Goal: Task Accomplishment & Management: Manage account settings

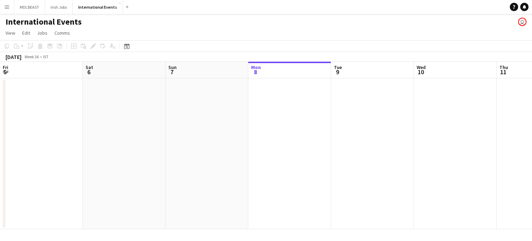
scroll to position [0, 166]
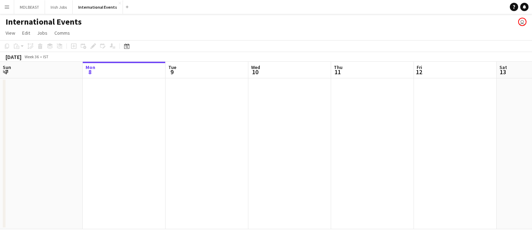
click at [6, 6] on app-icon "Menu" at bounding box center [7, 7] width 6 height 6
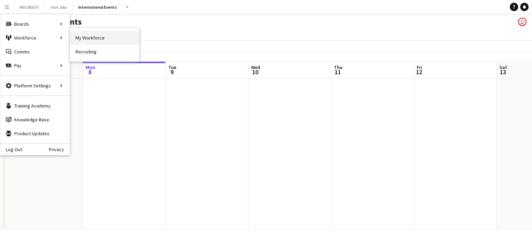
click at [85, 40] on link "My Workforce" at bounding box center [104, 38] width 69 height 14
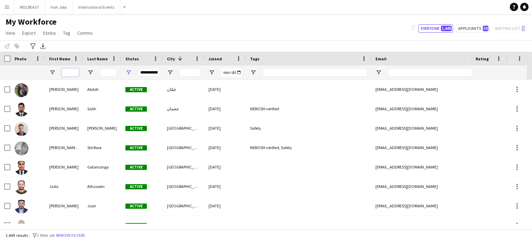
click at [69, 74] on input "First Name Filter Input" at bounding box center [70, 72] width 17 height 8
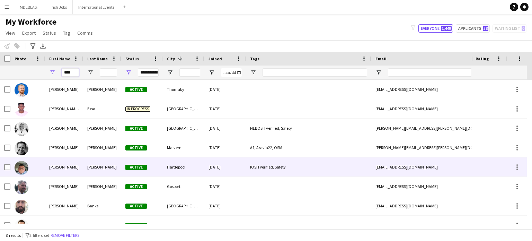
scroll to position [11, 0]
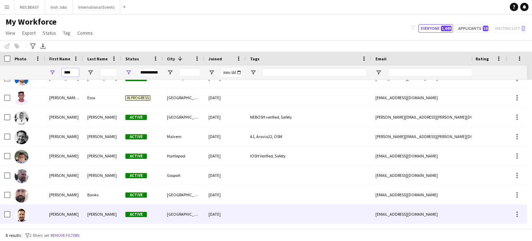
type input "****"
click at [107, 212] on div "[PERSON_NAME]" at bounding box center [102, 214] width 38 height 19
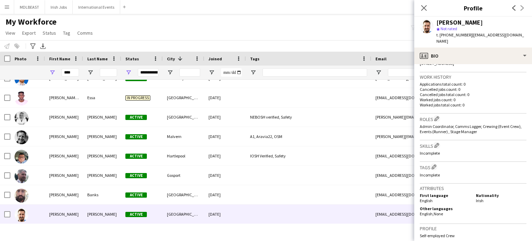
scroll to position [162, 0]
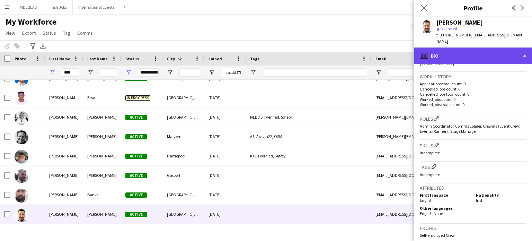
click at [498, 50] on div "profile Bio" at bounding box center [474, 55] width 118 height 17
click at [489, 49] on div "profile Bio" at bounding box center [474, 55] width 118 height 17
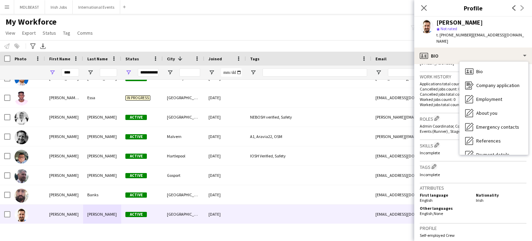
click at [469, 172] on p "Incomplete" at bounding box center [473, 174] width 107 height 5
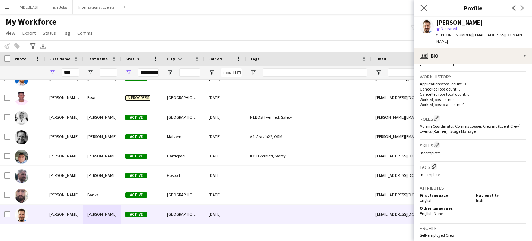
click at [428, 7] on app-icon "Close pop-in" at bounding box center [424, 8] width 10 height 10
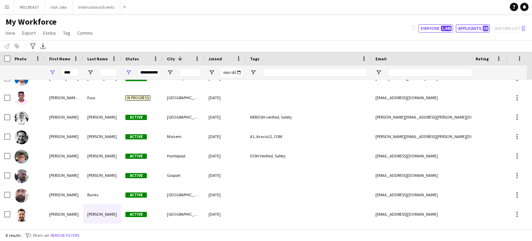
click at [474, 29] on button "Applicants 58" at bounding box center [473, 28] width 34 height 8
type input "**********"
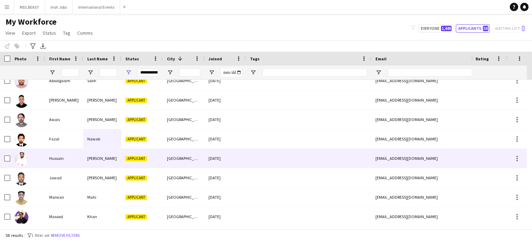
scroll to position [0, 0]
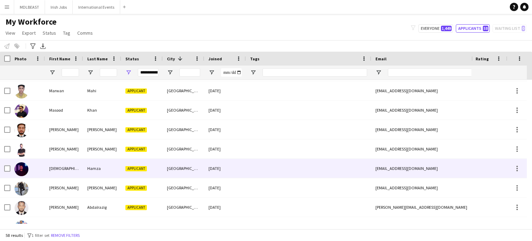
click at [295, 162] on div at bounding box center [308, 168] width 125 height 19
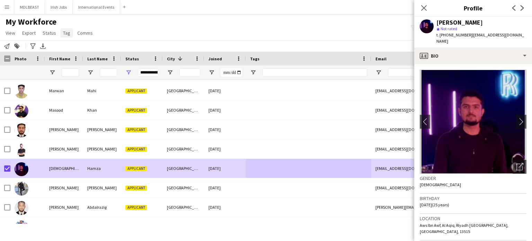
click at [65, 33] on span "Tag" at bounding box center [66, 33] width 7 height 6
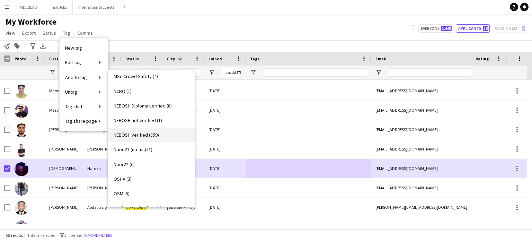
click at [135, 135] on span "NEBOSH verified (359)" at bounding box center [136, 135] width 45 height 6
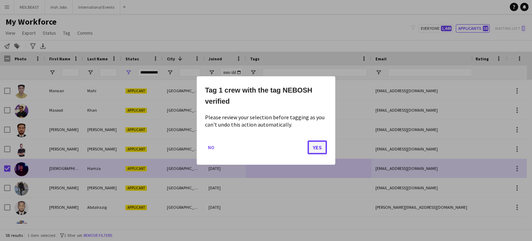
click at [316, 149] on button "Yes" at bounding box center [317, 147] width 19 height 14
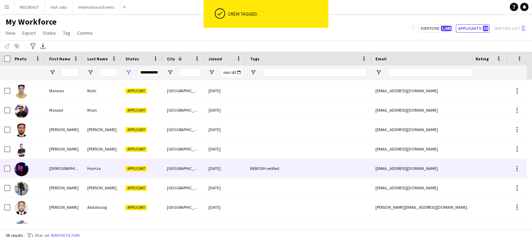
click at [319, 166] on div "NEBOSH verified" at bounding box center [308, 168] width 125 height 19
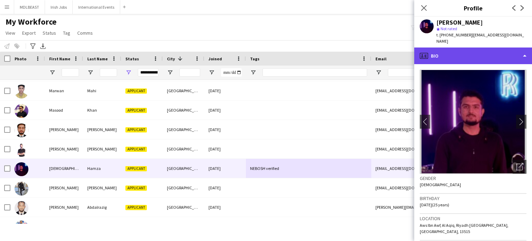
click at [501, 52] on div "profile Bio" at bounding box center [474, 55] width 118 height 17
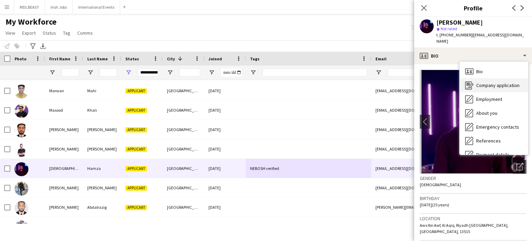
click at [487, 82] on span "Company application" at bounding box center [498, 85] width 43 height 6
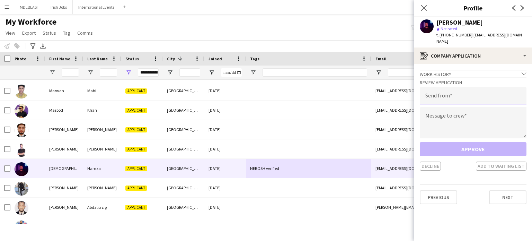
click at [445, 90] on input "email" at bounding box center [473, 95] width 107 height 17
type input "**********"
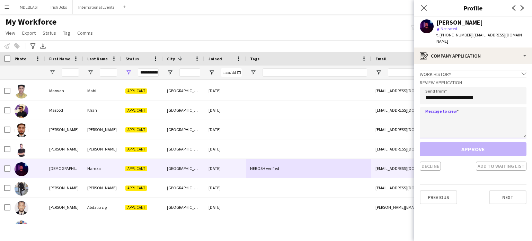
click at [445, 111] on textarea at bounding box center [473, 122] width 107 height 31
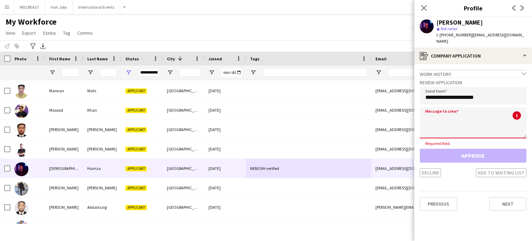
click at [431, 112] on textarea at bounding box center [473, 122] width 107 height 31
paste textarea "**********"
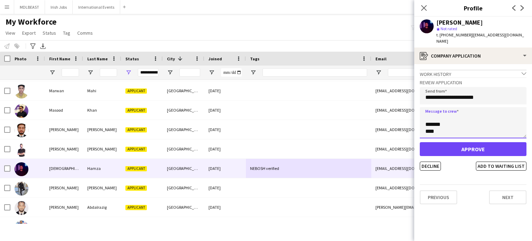
type textarea "**********"
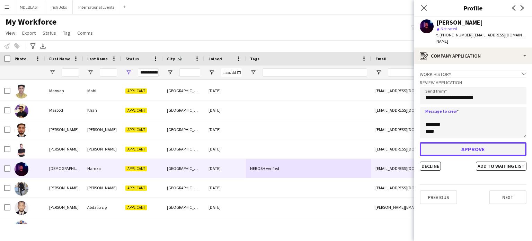
click at [469, 142] on button "Approve" at bounding box center [473, 149] width 107 height 14
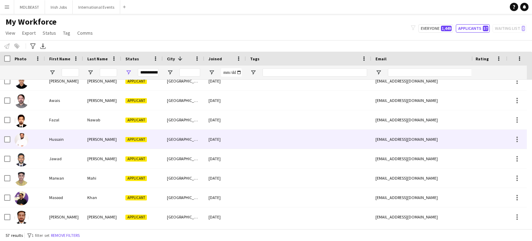
scroll to position [111, 0]
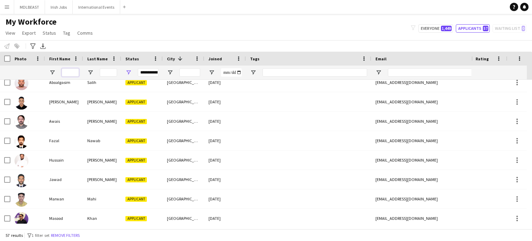
click at [69, 69] on input "First Name Filter Input" at bounding box center [70, 72] width 17 height 8
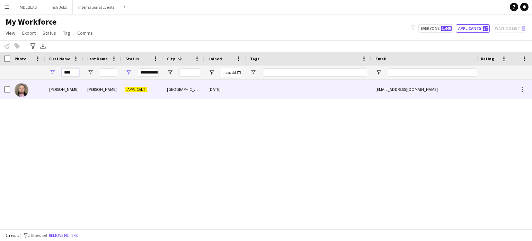
type input "****"
click at [261, 84] on div at bounding box center [308, 89] width 125 height 19
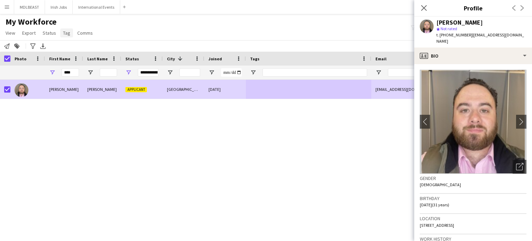
click at [66, 34] on span "Tag" at bounding box center [66, 33] width 7 height 6
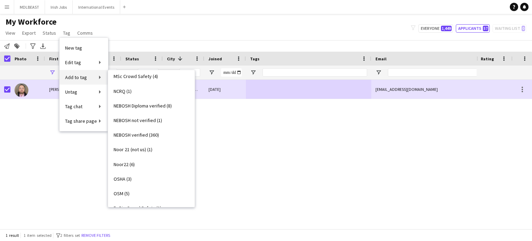
click at [77, 75] on span "Add to tag" at bounding box center [76, 77] width 22 height 6
click at [138, 132] on span "NEBOSH verified (360)" at bounding box center [136, 135] width 45 height 6
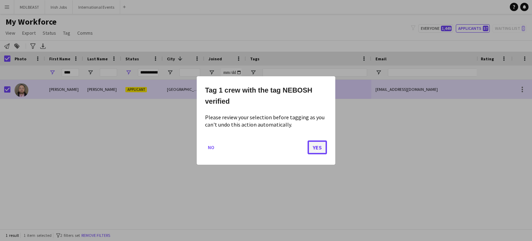
click at [314, 148] on button "Yes" at bounding box center [317, 147] width 19 height 14
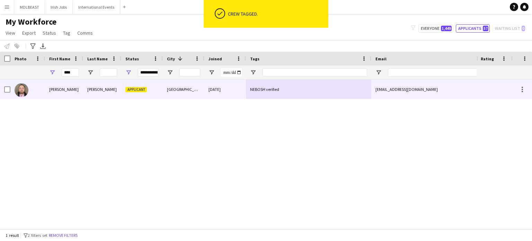
click at [316, 89] on div "NEBOSH verified" at bounding box center [308, 89] width 125 height 19
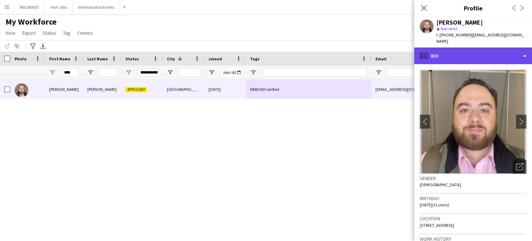
click at [512, 47] on div "profile Bio" at bounding box center [474, 55] width 118 height 17
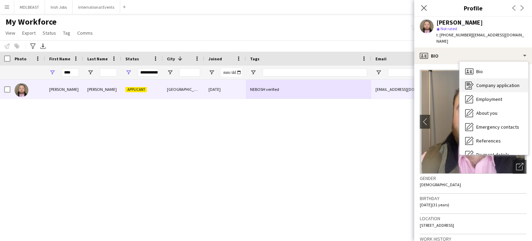
click at [476, 78] on div "Company application Company application" at bounding box center [494, 85] width 69 height 14
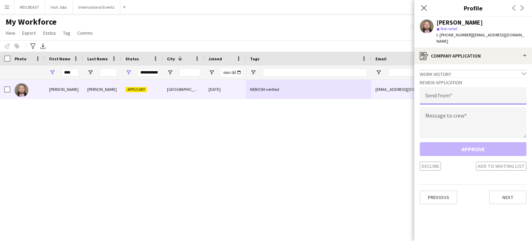
click at [447, 87] on input "email" at bounding box center [473, 95] width 107 height 17
paste input "**********"
type input "**********"
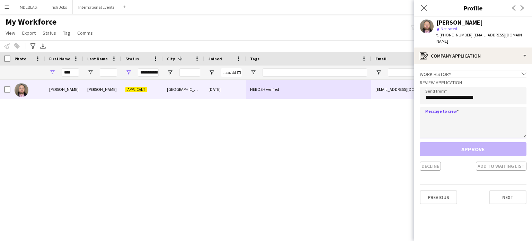
click at [442, 107] on textarea at bounding box center [473, 122] width 107 height 31
paste textarea "**********"
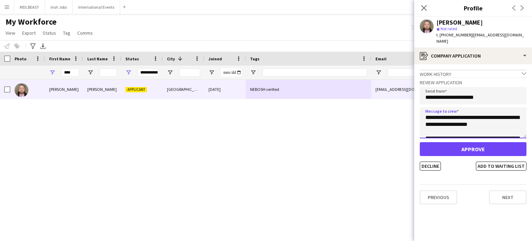
scroll to position [115, 0]
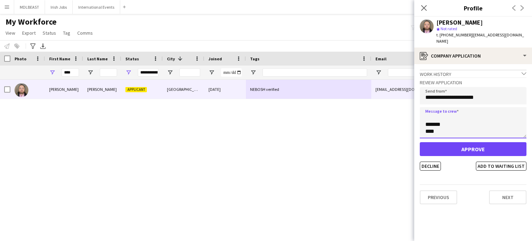
type textarea "**********"
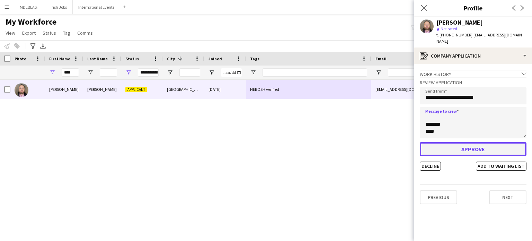
click at [475, 142] on button "Approve" at bounding box center [473, 149] width 107 height 14
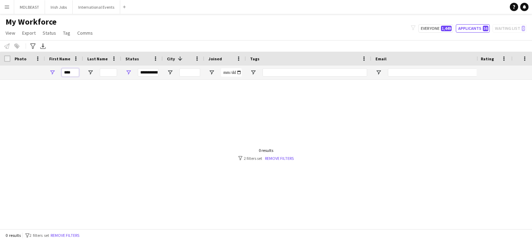
click at [72, 73] on input "****" at bounding box center [70, 72] width 17 height 8
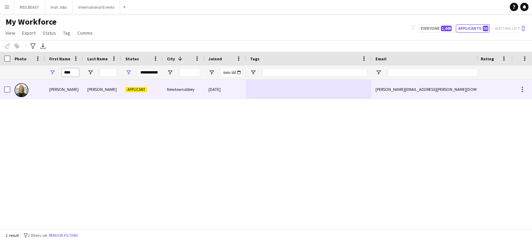
type input "****"
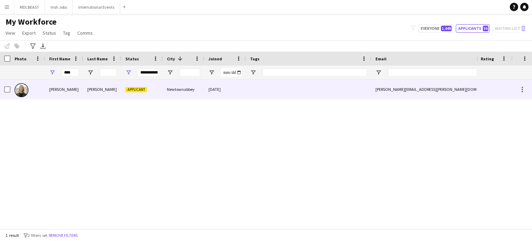
click at [78, 93] on div "[PERSON_NAME]" at bounding box center [64, 89] width 38 height 19
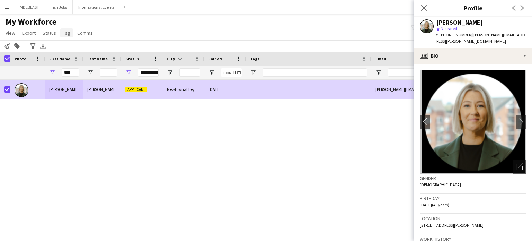
click at [63, 33] on span "Tag" at bounding box center [66, 33] width 7 height 6
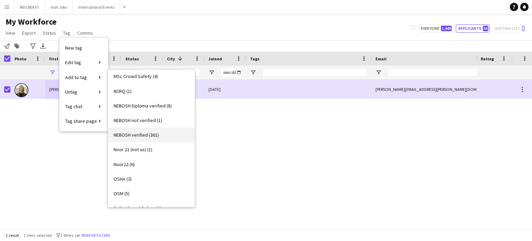
click at [133, 134] on span "NEBOSH verified (361)" at bounding box center [136, 135] width 45 height 6
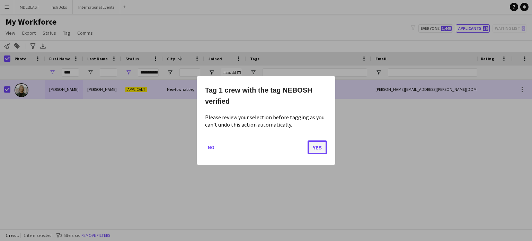
click at [316, 148] on button "Yes" at bounding box center [317, 147] width 19 height 14
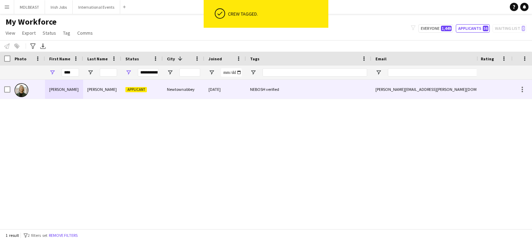
click at [312, 90] on div "NEBOSH verified" at bounding box center [308, 89] width 125 height 19
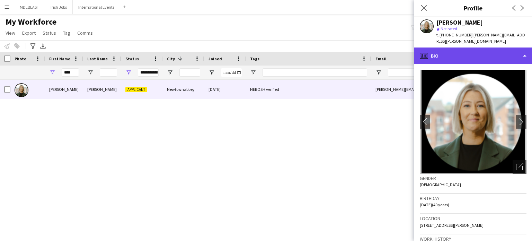
click at [489, 51] on div "profile Bio" at bounding box center [474, 55] width 118 height 17
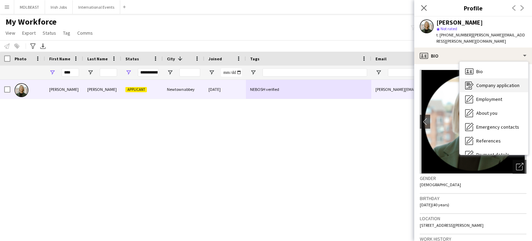
click at [484, 78] on div "Company application Company application" at bounding box center [494, 85] width 69 height 14
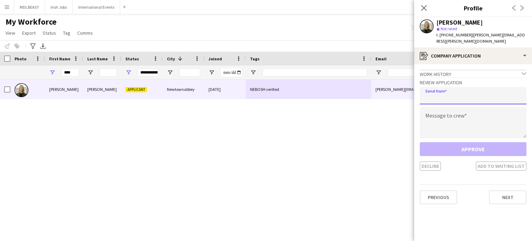
click at [450, 88] on input "email" at bounding box center [473, 95] width 107 height 17
type input "**********"
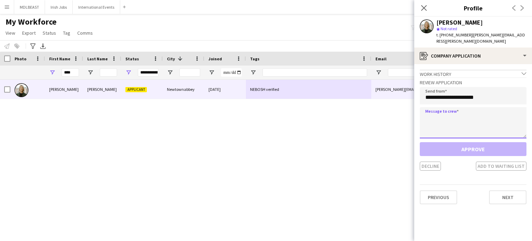
paste textarea "**********"
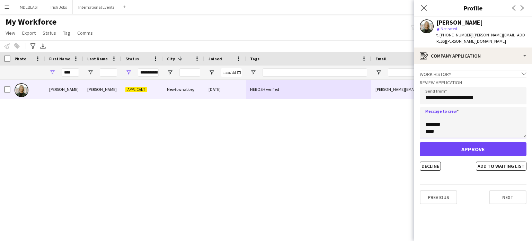
type textarea "**********"
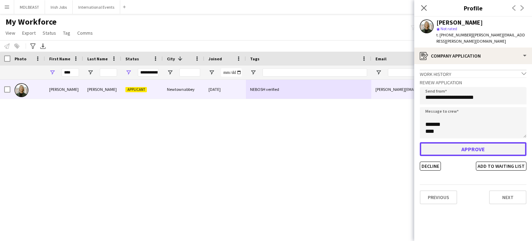
click at [465, 145] on button "Approve" at bounding box center [473, 149] width 107 height 14
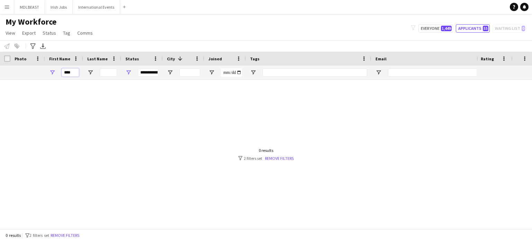
click at [72, 73] on input "****" at bounding box center [70, 72] width 17 height 8
type input "*"
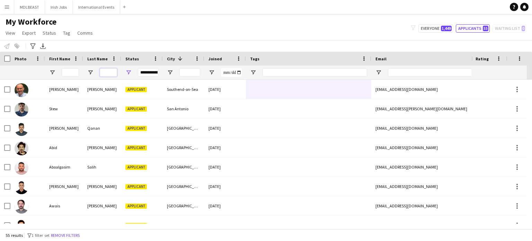
click at [108, 71] on input "Last Name Filter Input" at bounding box center [108, 72] width 17 height 8
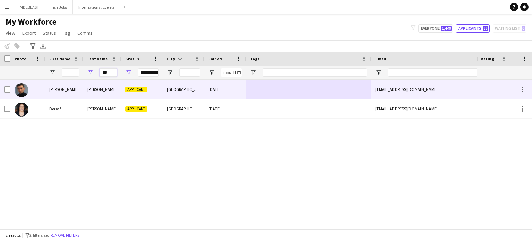
type input "***"
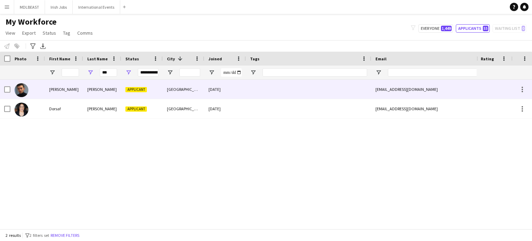
click at [115, 89] on div "[PERSON_NAME]" at bounding box center [102, 89] width 38 height 19
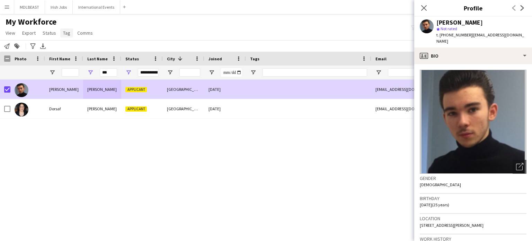
click at [66, 33] on span "Tag" at bounding box center [66, 33] width 7 height 6
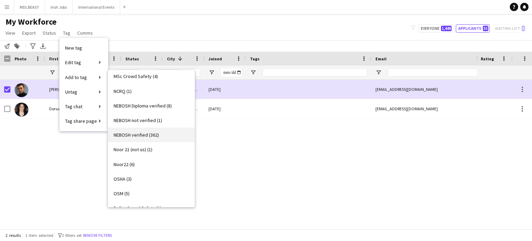
click at [136, 134] on span "NEBOSH verified (362)" at bounding box center [136, 135] width 45 height 6
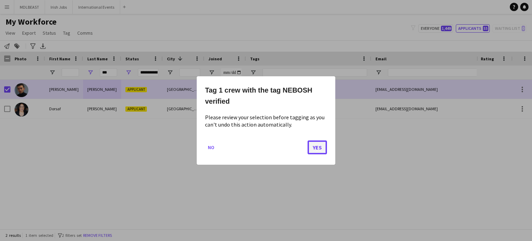
click at [316, 152] on button "Yes" at bounding box center [317, 147] width 19 height 14
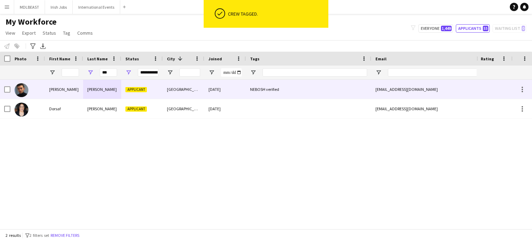
click at [309, 83] on div "NEBOSH verified" at bounding box center [308, 89] width 125 height 19
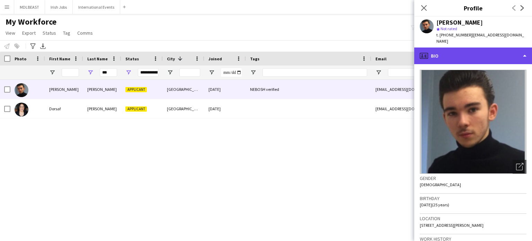
click at [484, 57] on div "profile Bio" at bounding box center [474, 55] width 118 height 17
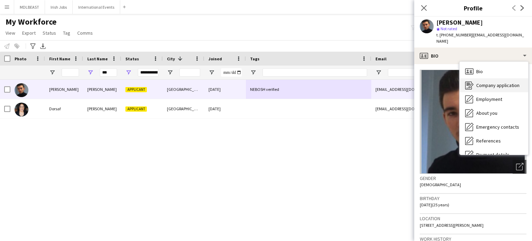
click at [486, 83] on span "Company application" at bounding box center [498, 85] width 43 height 6
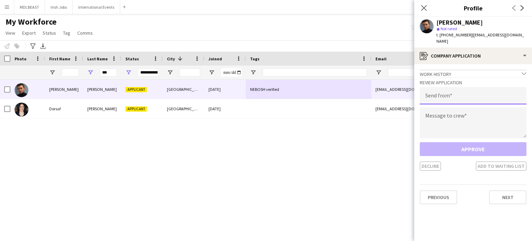
click at [450, 96] on input "email" at bounding box center [473, 95] width 107 height 17
type input "**********"
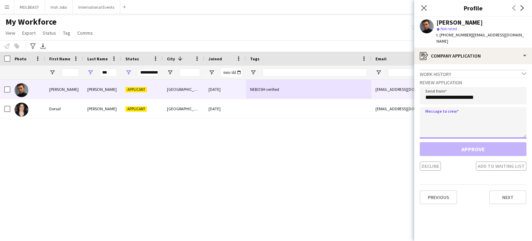
paste textarea "**********"
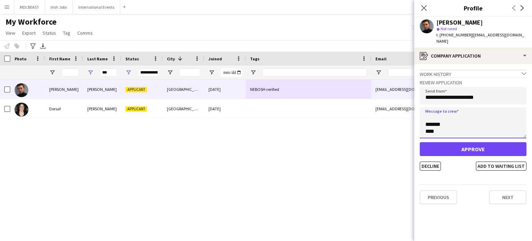
type textarea "**********"
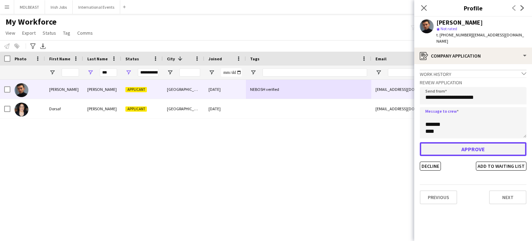
click at [474, 151] on button "Approve" at bounding box center [473, 149] width 107 height 14
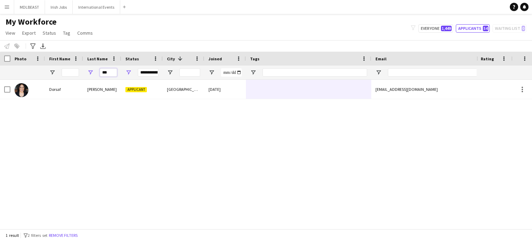
click at [111, 71] on input "***" at bounding box center [108, 72] width 17 height 8
type input "*"
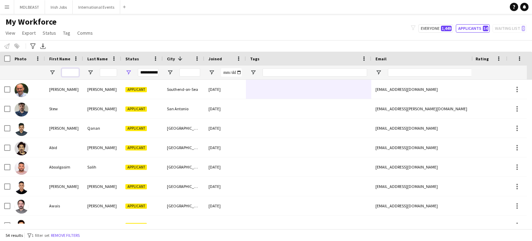
click at [73, 70] on input "First Name Filter Input" at bounding box center [70, 72] width 17 height 8
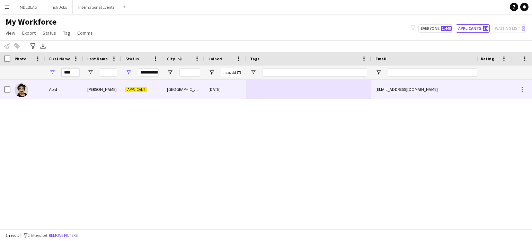
type input "****"
click at [193, 90] on div "[GEOGRAPHIC_DATA]" at bounding box center [184, 89] width 42 height 19
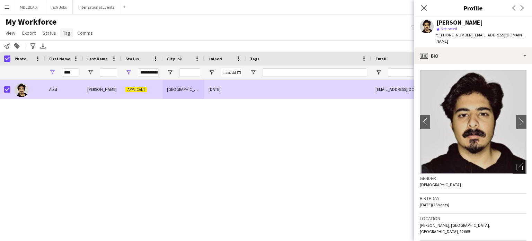
click at [66, 34] on span "Tag" at bounding box center [66, 33] width 7 height 6
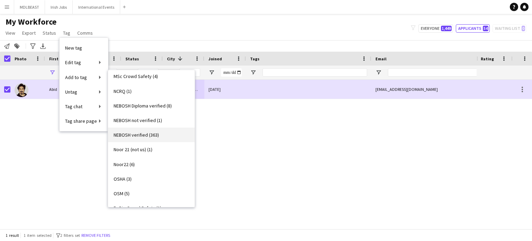
click at [137, 133] on span "NEBOSH verified (363)" at bounding box center [136, 135] width 45 height 6
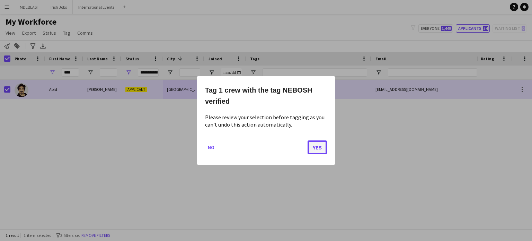
click at [322, 149] on button "Yes" at bounding box center [317, 147] width 19 height 14
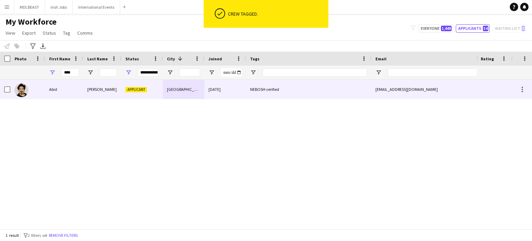
click at [204, 90] on div "[GEOGRAPHIC_DATA]" at bounding box center [184, 89] width 42 height 19
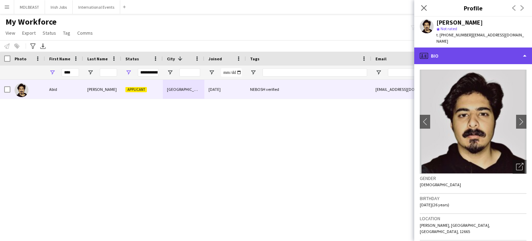
click at [497, 57] on div "profile Bio" at bounding box center [474, 55] width 118 height 17
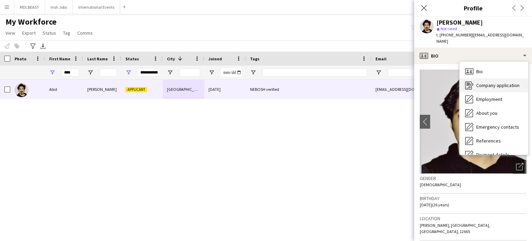
click at [484, 82] on span "Company application" at bounding box center [498, 85] width 43 height 6
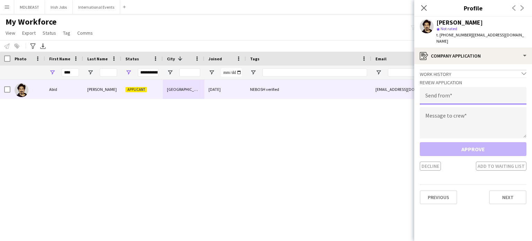
click at [446, 88] on input "email" at bounding box center [473, 95] width 107 height 17
type input "**********"
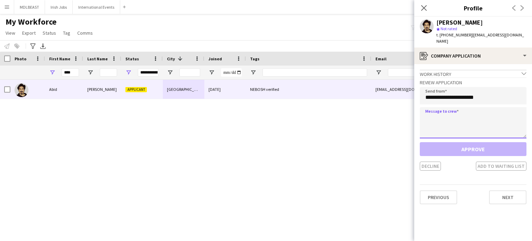
paste textarea "**********"
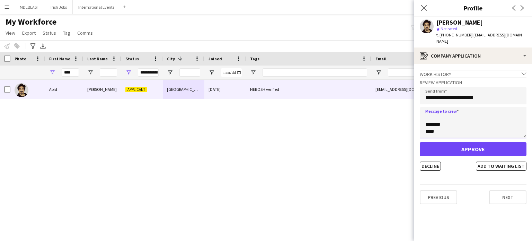
type textarea "**********"
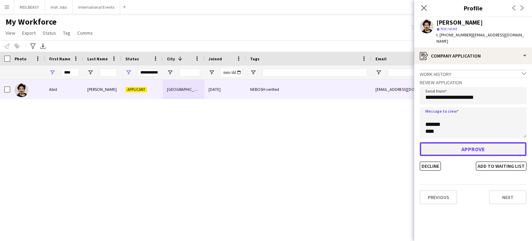
click at [472, 142] on button "Approve" at bounding box center [473, 149] width 107 height 14
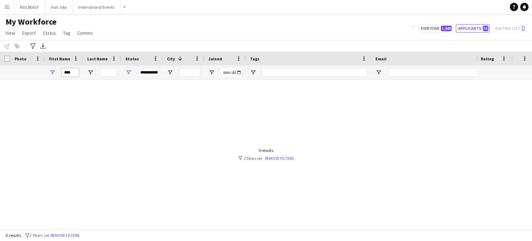
click at [73, 69] on input "****" at bounding box center [70, 72] width 17 height 8
type input "*"
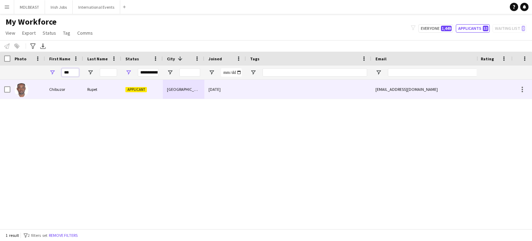
type input "***"
click at [74, 91] on div "Chibuzor" at bounding box center [64, 89] width 38 height 19
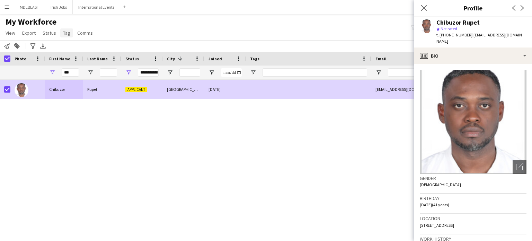
click at [60, 34] on link "Tag" at bounding box center [66, 32] width 13 height 9
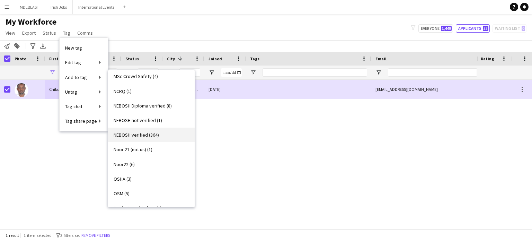
click at [133, 133] on span "NEBOSH verified (364)" at bounding box center [136, 135] width 45 height 6
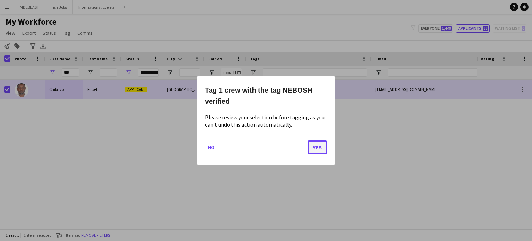
click at [322, 145] on button "Yes" at bounding box center [317, 147] width 19 height 14
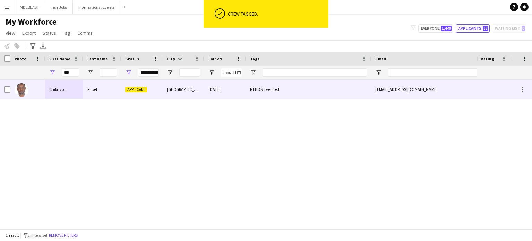
click at [199, 90] on div "[GEOGRAPHIC_DATA]" at bounding box center [184, 89] width 42 height 19
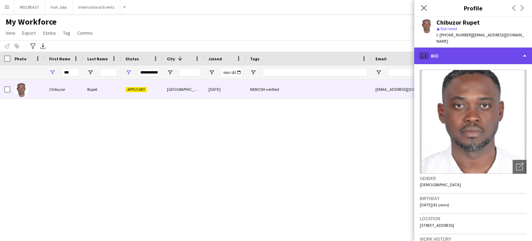
click at [495, 47] on div "profile Bio" at bounding box center [474, 55] width 118 height 17
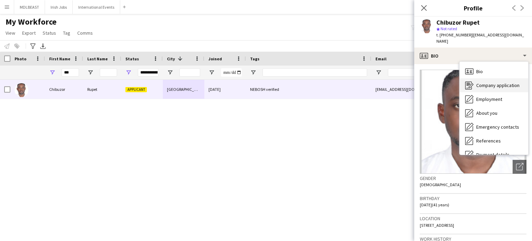
click at [487, 82] on span "Company application" at bounding box center [498, 85] width 43 height 6
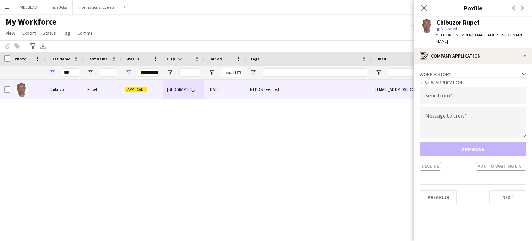
click at [448, 93] on input "email" at bounding box center [473, 95] width 107 height 17
type input "**********"
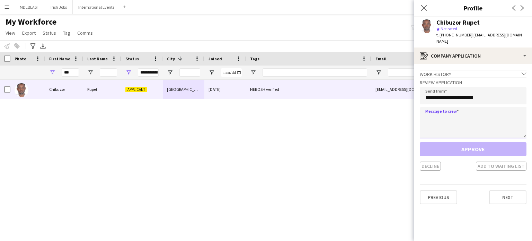
paste textarea "**********"
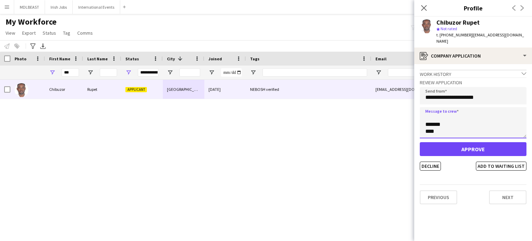
type textarea "**********"
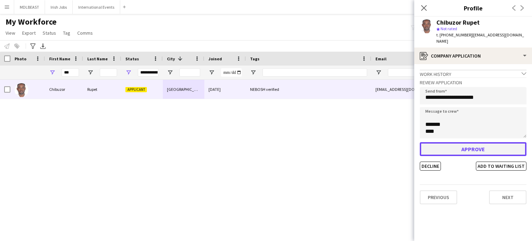
click at [474, 147] on button "Approve" at bounding box center [473, 149] width 107 height 14
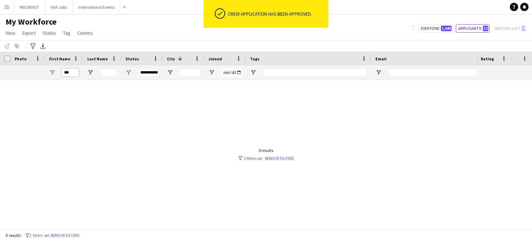
click at [73, 76] on input "***" at bounding box center [70, 72] width 17 height 8
type input "*"
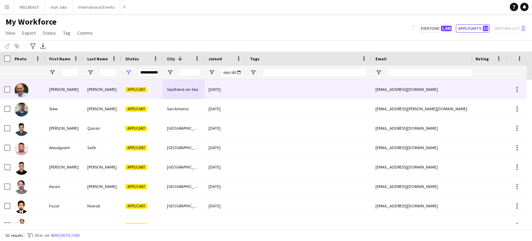
click at [278, 89] on div at bounding box center [308, 89] width 125 height 19
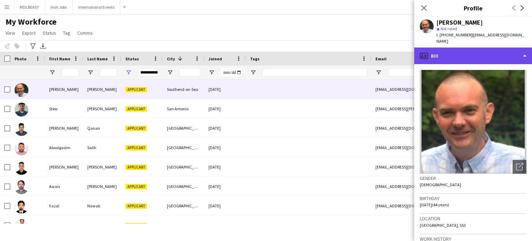
click at [483, 47] on div "profile Bio" at bounding box center [474, 55] width 118 height 17
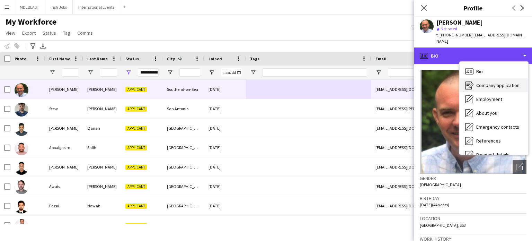
scroll to position [65, 0]
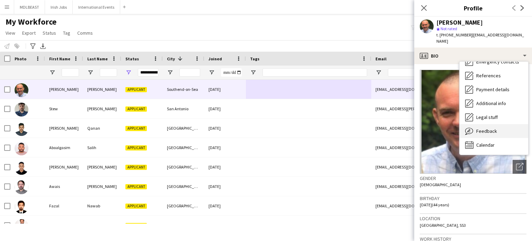
click at [482, 128] on span "Feedback" at bounding box center [487, 131] width 21 height 6
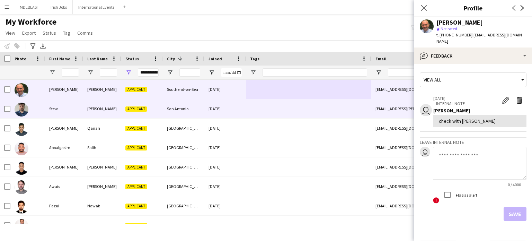
click at [329, 107] on div at bounding box center [308, 108] width 125 height 19
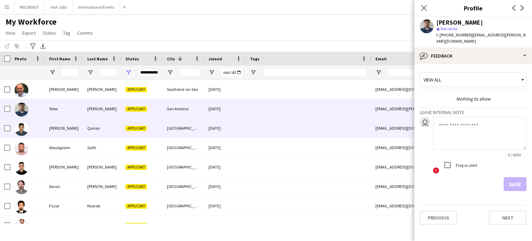
click at [318, 123] on div at bounding box center [308, 128] width 125 height 19
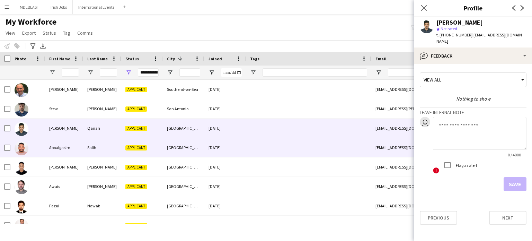
click at [311, 144] on div at bounding box center [308, 147] width 125 height 19
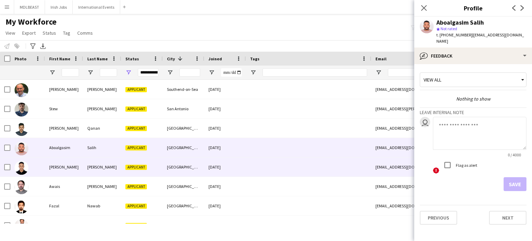
click at [307, 167] on div at bounding box center [308, 166] width 125 height 19
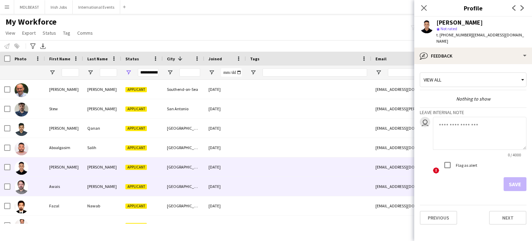
click at [304, 188] on div at bounding box center [308, 186] width 125 height 19
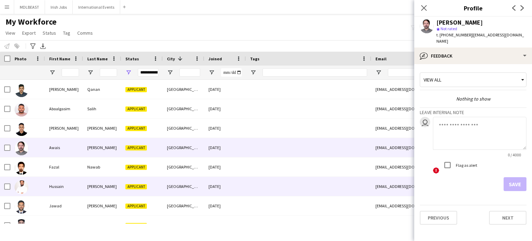
scroll to position [49, 0]
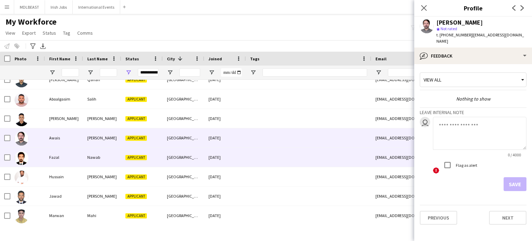
click at [298, 161] on div at bounding box center [308, 157] width 125 height 19
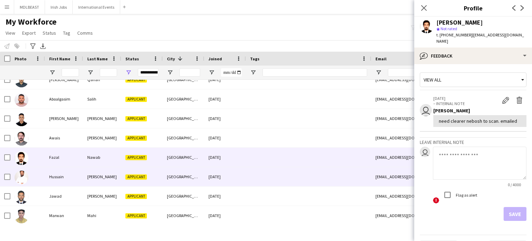
click at [298, 173] on div at bounding box center [308, 176] width 125 height 19
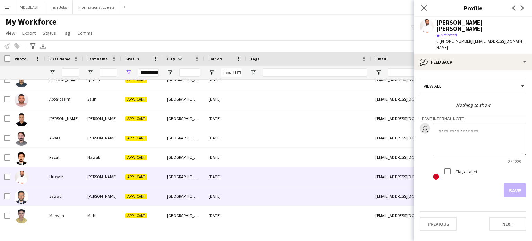
click at [297, 194] on div at bounding box center [308, 195] width 125 height 19
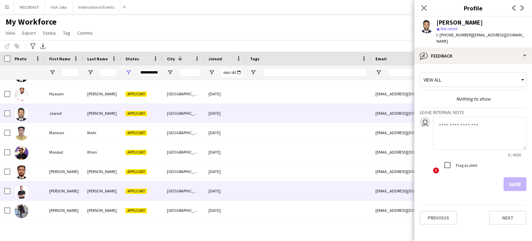
scroll to position [133, 0]
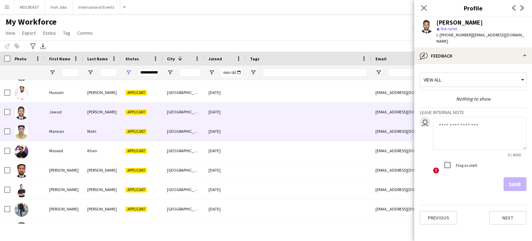
click at [294, 133] on div at bounding box center [308, 131] width 125 height 19
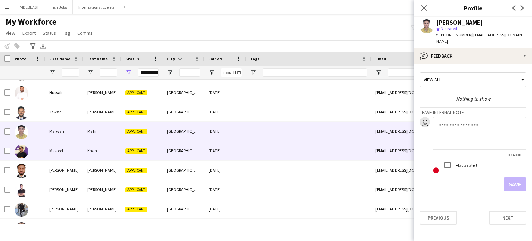
click at [298, 150] on div at bounding box center [308, 150] width 125 height 19
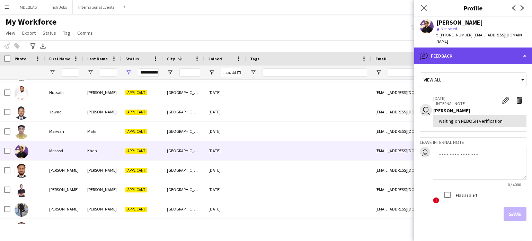
click at [514, 48] on div "bubble-pencil Feedback" at bounding box center [474, 55] width 118 height 17
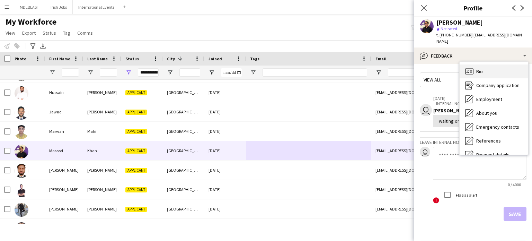
click at [484, 66] on div "Bio Bio" at bounding box center [494, 71] width 69 height 14
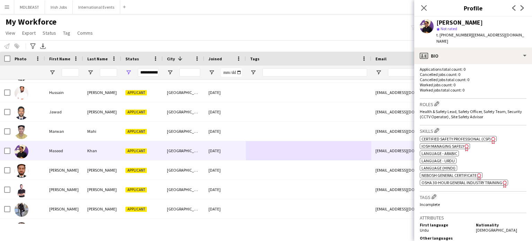
scroll to position [184, 0]
click at [443, 172] on span "NEBOSH General Certificate" at bounding box center [449, 174] width 55 height 5
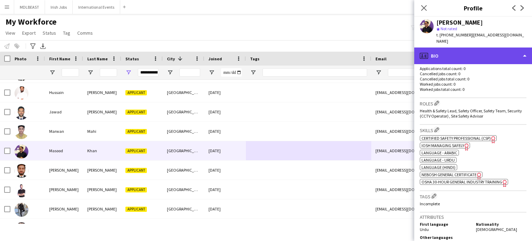
click at [495, 51] on div "profile Bio" at bounding box center [474, 55] width 118 height 17
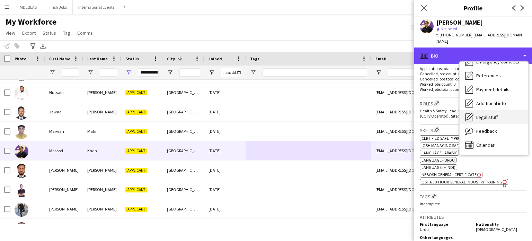
scroll to position [65, 0]
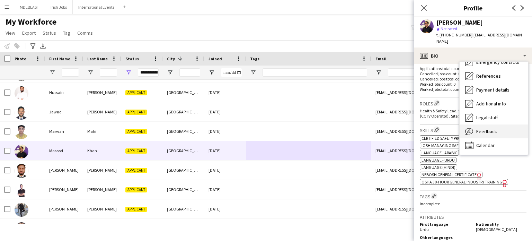
click at [484, 128] on span "Feedback" at bounding box center [487, 131] width 21 height 6
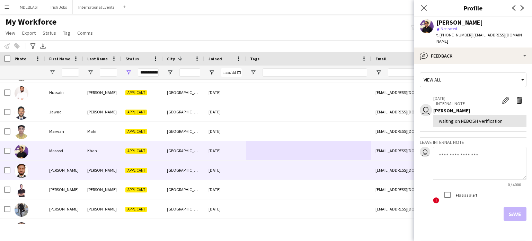
click at [296, 169] on div at bounding box center [308, 169] width 125 height 19
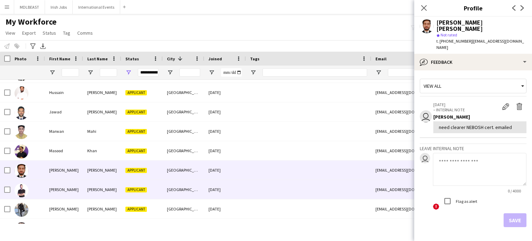
click at [297, 192] on div at bounding box center [308, 189] width 125 height 19
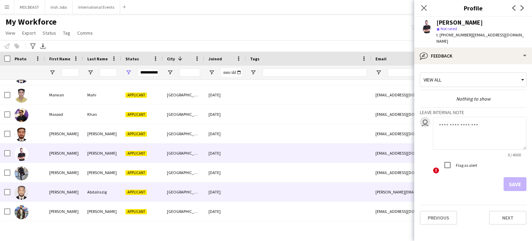
scroll to position [170, 0]
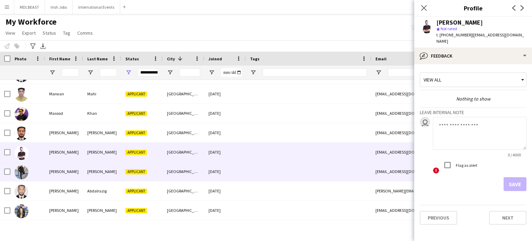
click at [288, 169] on div at bounding box center [308, 171] width 125 height 19
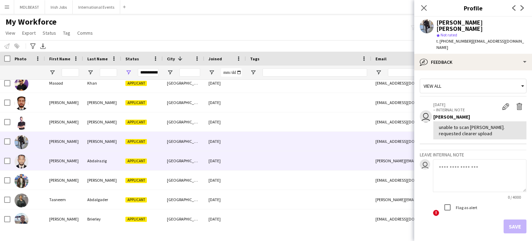
scroll to position [200, 0]
click at [288, 169] on div at bounding box center [308, 160] width 125 height 19
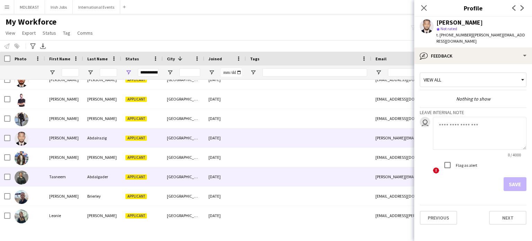
scroll to position [224, 0]
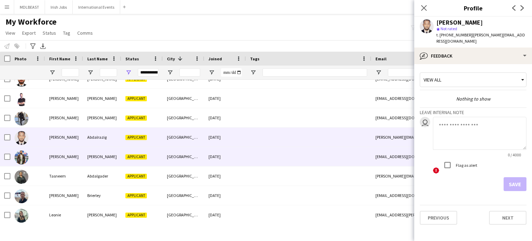
click at [283, 153] on div at bounding box center [308, 156] width 125 height 19
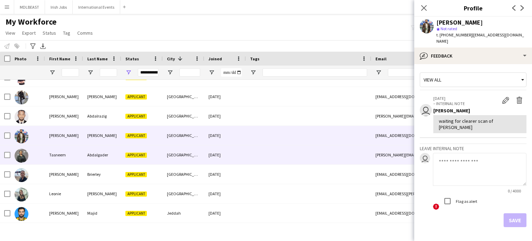
scroll to position [245, 0]
click at [283, 153] on div at bounding box center [308, 154] width 125 height 19
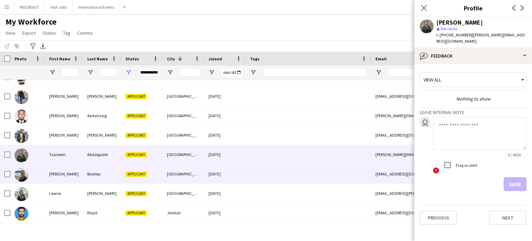
click at [280, 171] on div at bounding box center [308, 173] width 125 height 19
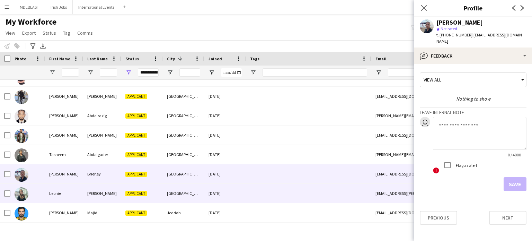
click at [279, 190] on div at bounding box center [308, 193] width 125 height 19
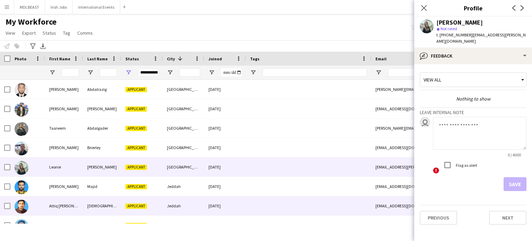
scroll to position [288, 0]
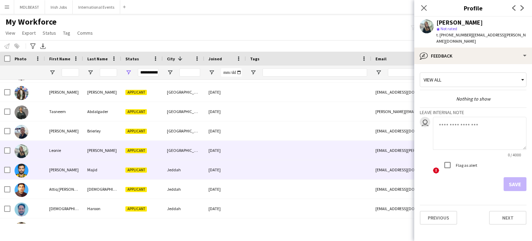
click at [275, 168] on div at bounding box center [308, 169] width 125 height 19
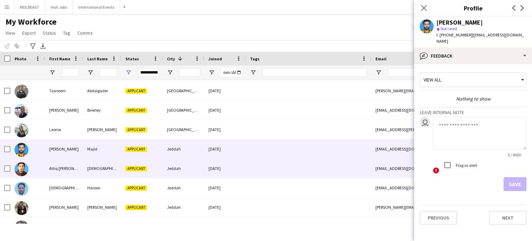
click at [275, 168] on div at bounding box center [308, 168] width 125 height 19
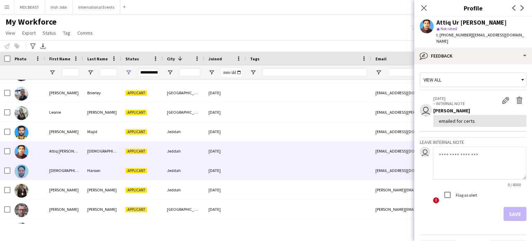
click at [275, 168] on div at bounding box center [308, 170] width 125 height 19
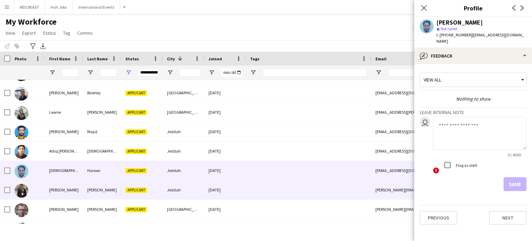
click at [275, 190] on div at bounding box center [308, 189] width 125 height 19
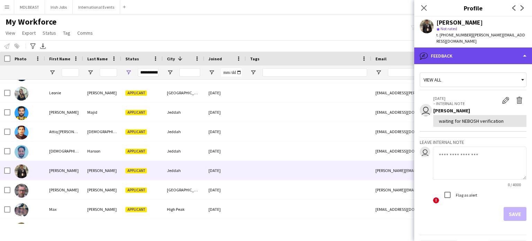
click at [475, 50] on div "bubble-pencil Feedback" at bounding box center [474, 55] width 118 height 17
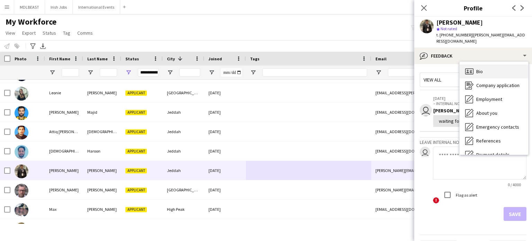
click at [484, 64] on div "Bio Bio" at bounding box center [494, 71] width 69 height 14
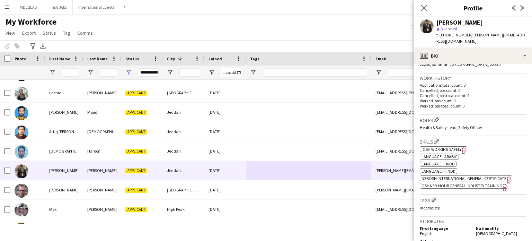
click at [451, 176] on span "NEBOSH International General Certificate" at bounding box center [464, 178] width 85 height 5
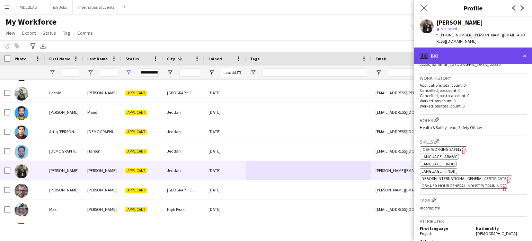
click at [482, 49] on div "profile Bio" at bounding box center [474, 55] width 118 height 17
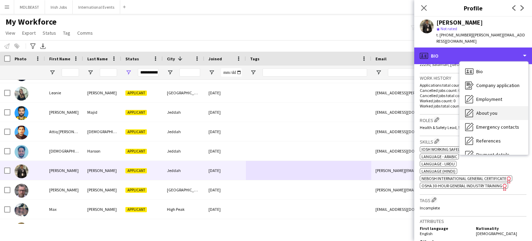
scroll to position [65, 0]
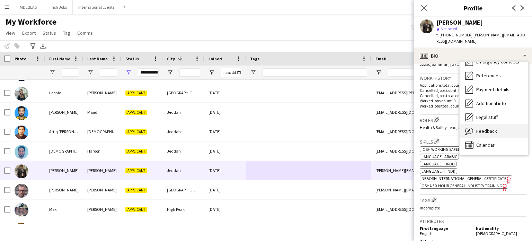
click at [487, 128] on span "Feedback" at bounding box center [487, 131] width 21 height 6
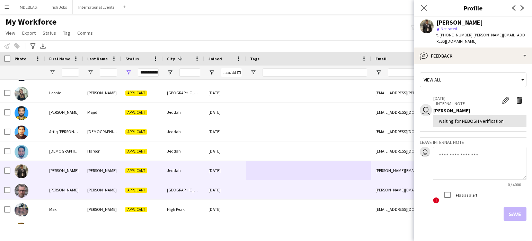
click at [316, 188] on div at bounding box center [308, 189] width 125 height 19
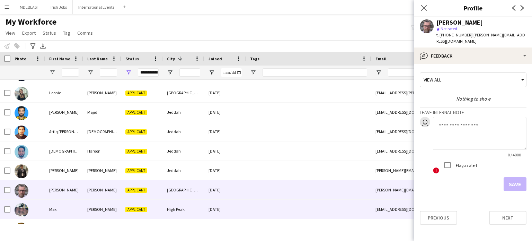
click at [295, 206] on div at bounding box center [308, 209] width 125 height 19
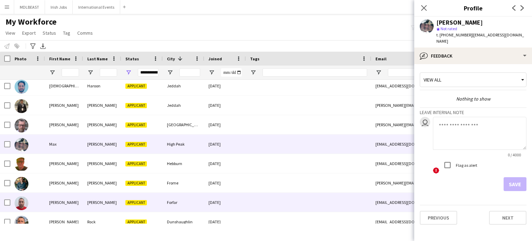
scroll to position [416, 0]
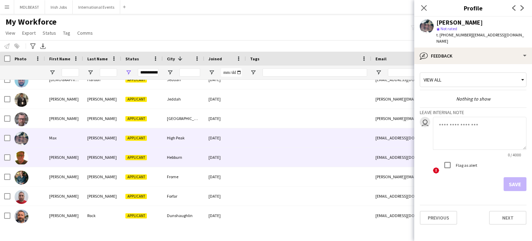
click at [285, 157] on div at bounding box center [308, 157] width 125 height 19
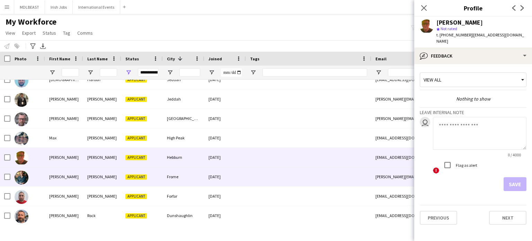
click at [282, 173] on div at bounding box center [308, 176] width 125 height 19
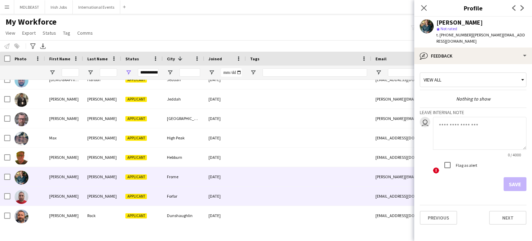
click at [285, 194] on div at bounding box center [308, 195] width 125 height 19
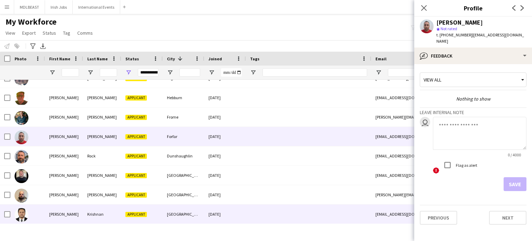
scroll to position [494, 0]
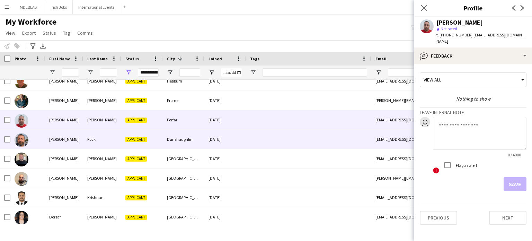
click at [287, 139] on div at bounding box center [308, 139] width 125 height 19
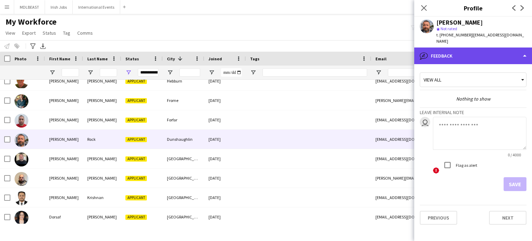
click at [514, 54] on div "bubble-pencil Feedback" at bounding box center [474, 55] width 118 height 17
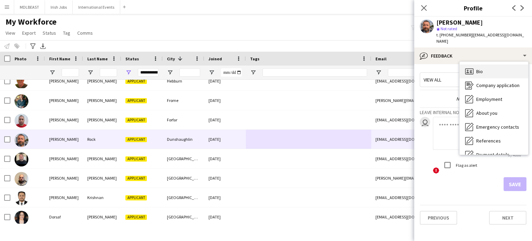
click at [495, 64] on div "Bio Bio" at bounding box center [494, 71] width 69 height 14
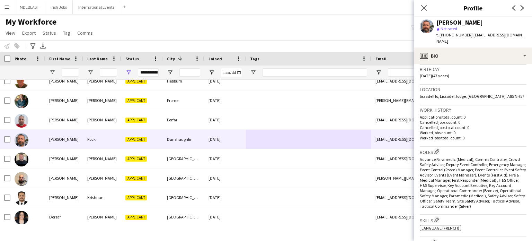
scroll to position [129, 0]
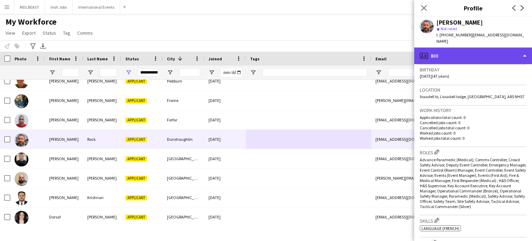
click at [505, 50] on div "profile Bio" at bounding box center [474, 55] width 118 height 17
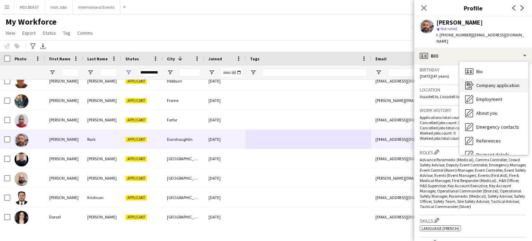
click at [494, 82] on span "Company application" at bounding box center [498, 85] width 43 height 6
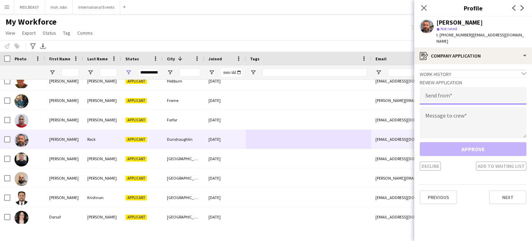
click at [449, 87] on input "email" at bounding box center [473, 95] width 107 height 17
type input "**********"
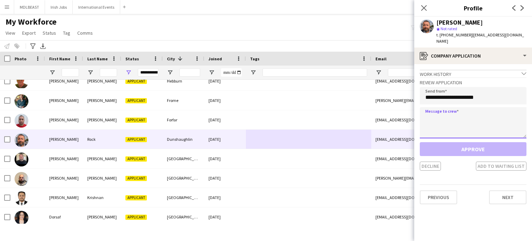
paste textarea "**********"
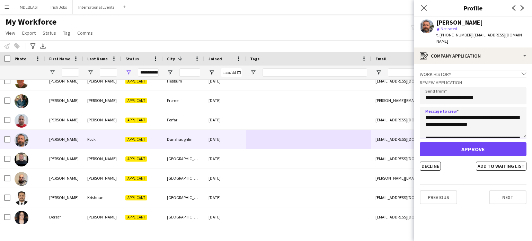
scroll to position [115, 0]
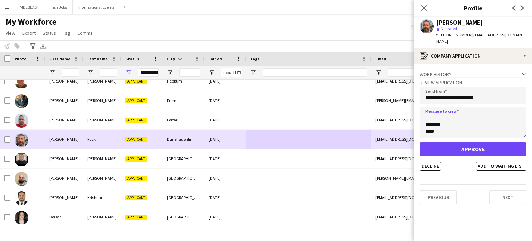
type textarea "**********"
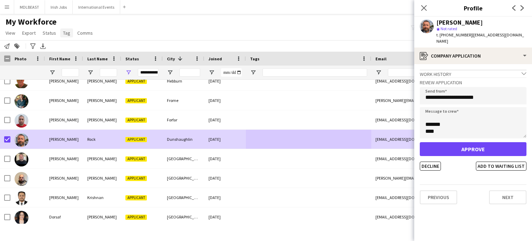
click at [68, 32] on span "Tag" at bounding box center [66, 33] width 7 height 6
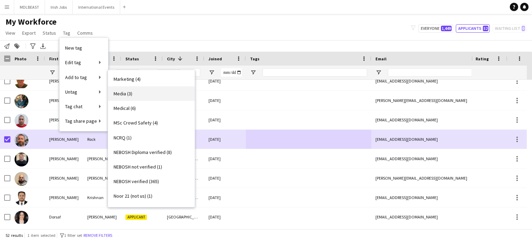
scroll to position [892, 0]
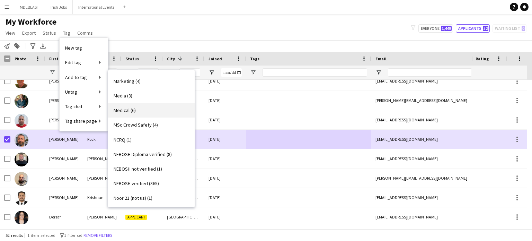
click at [131, 108] on span "Medical (6)" at bounding box center [125, 110] width 22 height 6
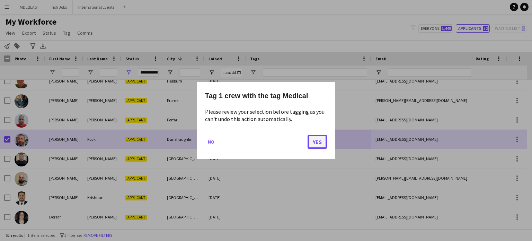
click at [315, 139] on button "Yes" at bounding box center [317, 142] width 19 height 14
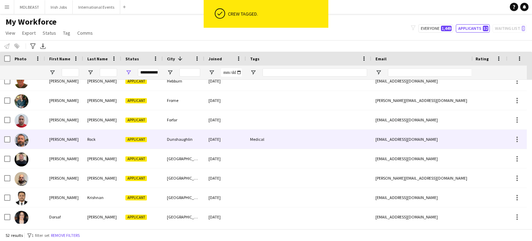
click at [295, 139] on div "Medical" at bounding box center [308, 139] width 125 height 19
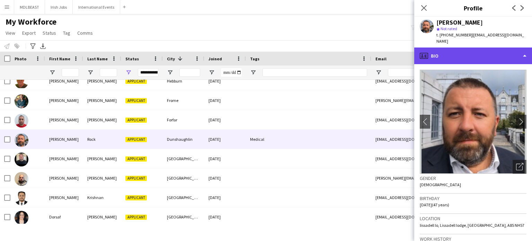
click at [503, 47] on div "profile Bio" at bounding box center [474, 55] width 118 height 17
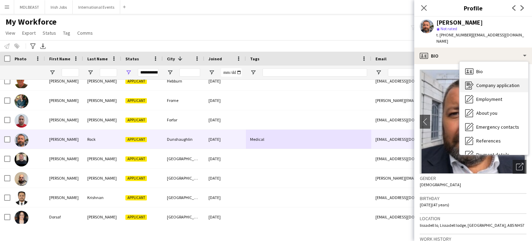
click at [488, 78] on div "Company application Company application" at bounding box center [494, 85] width 69 height 14
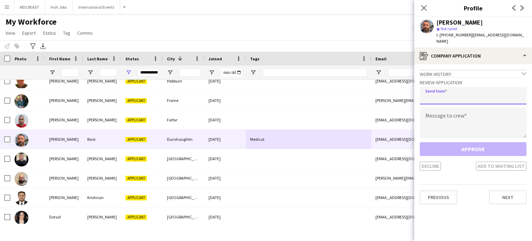
click at [444, 92] on input "email" at bounding box center [473, 95] width 107 height 17
type input "**********"
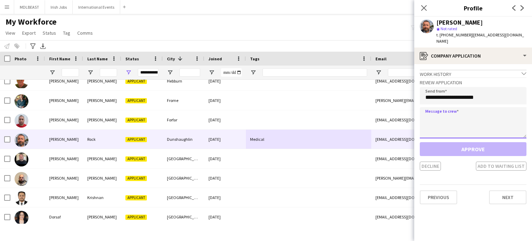
paste textarea "**********"
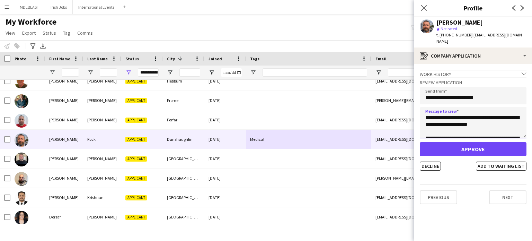
scroll to position [115, 0]
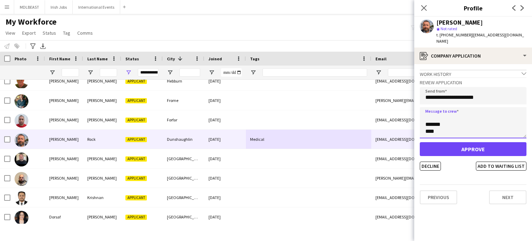
type textarea "**********"
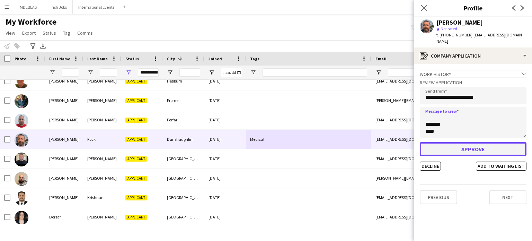
click at [470, 142] on button "Approve" at bounding box center [473, 149] width 107 height 14
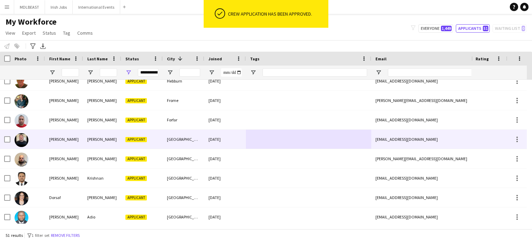
click at [287, 146] on div at bounding box center [308, 139] width 125 height 19
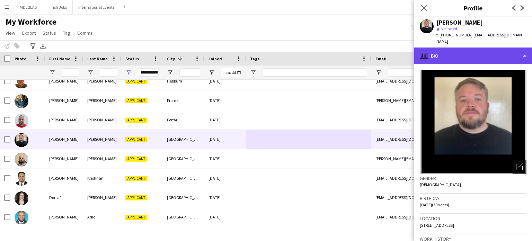
click at [525, 47] on div "profile Bio" at bounding box center [474, 55] width 118 height 17
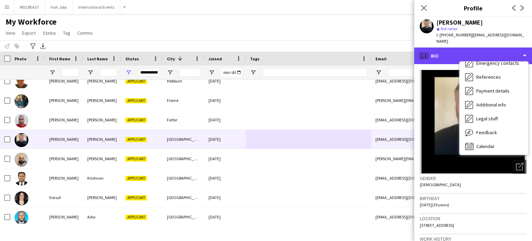
scroll to position [65, 0]
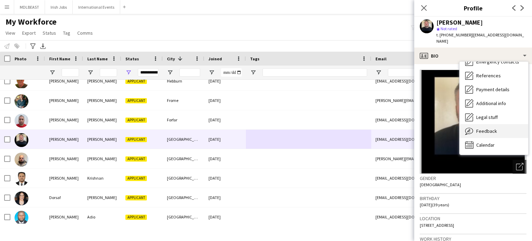
click at [488, 124] on div "Feedback Feedback" at bounding box center [494, 131] width 69 height 14
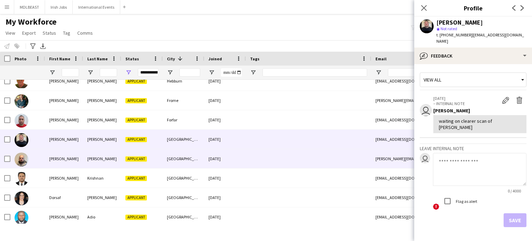
click at [305, 158] on div at bounding box center [308, 158] width 125 height 19
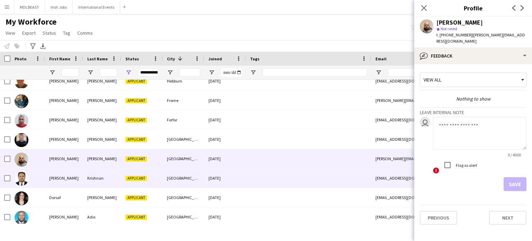
click at [304, 176] on div at bounding box center [308, 177] width 125 height 19
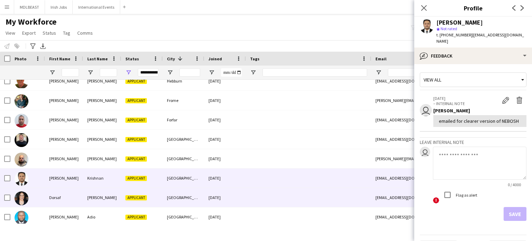
click at [302, 194] on div at bounding box center [308, 197] width 125 height 19
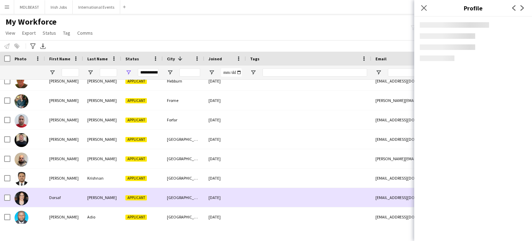
click at [302, 194] on div at bounding box center [308, 197] width 125 height 19
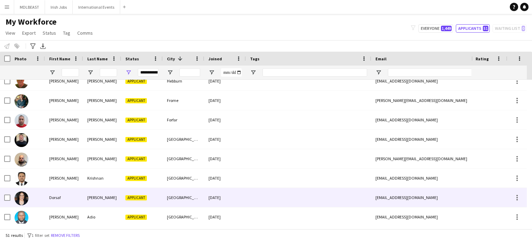
click at [299, 197] on div at bounding box center [308, 197] width 125 height 19
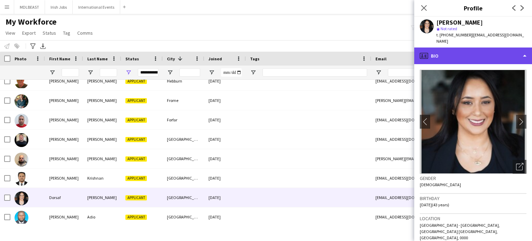
click at [506, 50] on div "profile Bio" at bounding box center [474, 55] width 118 height 17
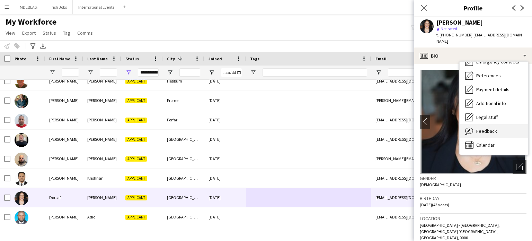
click at [480, 128] on span "Feedback" at bounding box center [487, 131] width 21 height 6
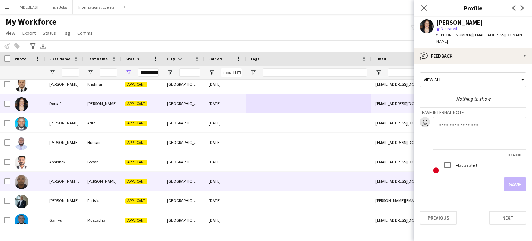
scroll to position [588, 0]
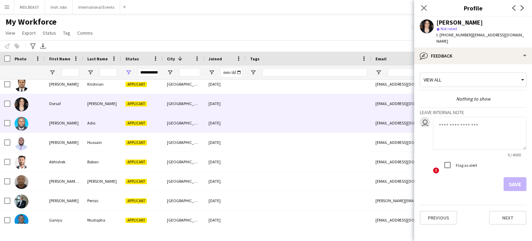
click at [298, 121] on div at bounding box center [308, 122] width 125 height 19
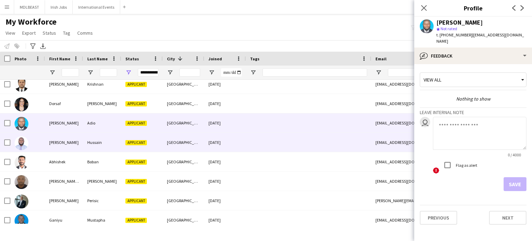
click at [293, 139] on div at bounding box center [308, 142] width 125 height 19
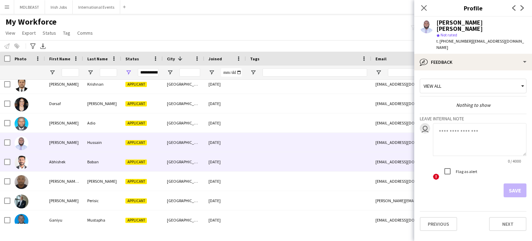
click at [291, 157] on div at bounding box center [308, 161] width 125 height 19
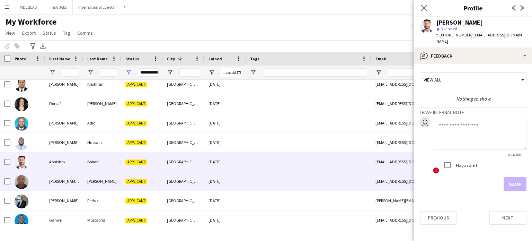
click at [289, 176] on div at bounding box center [308, 181] width 125 height 19
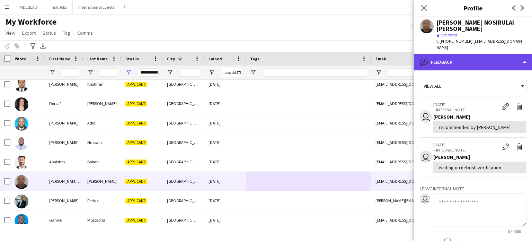
click at [471, 54] on div "bubble-pencil Feedback" at bounding box center [474, 62] width 118 height 17
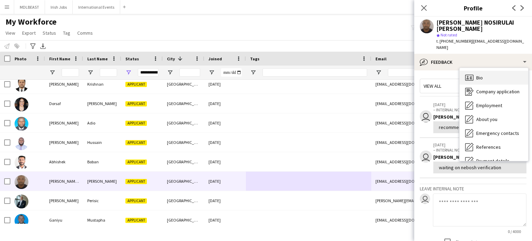
click at [476, 71] on div "Bio Bio" at bounding box center [494, 78] width 69 height 14
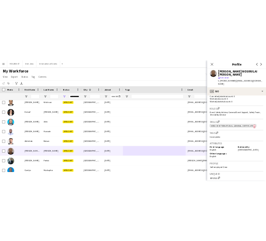
scroll to position [193, 0]
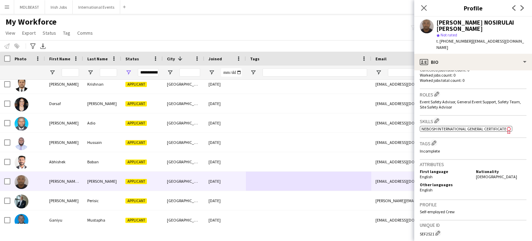
click at [451, 126] on span "NEBOSH International General Certificate" at bounding box center [464, 128] width 85 height 5
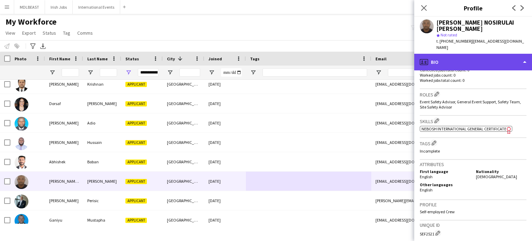
click at [495, 54] on div "profile Bio" at bounding box center [474, 62] width 118 height 17
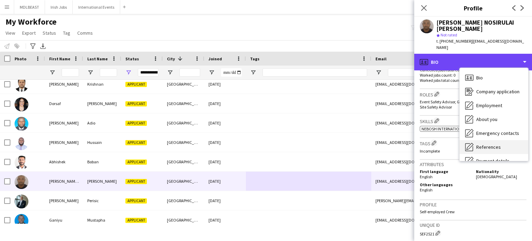
scroll to position [65, 0]
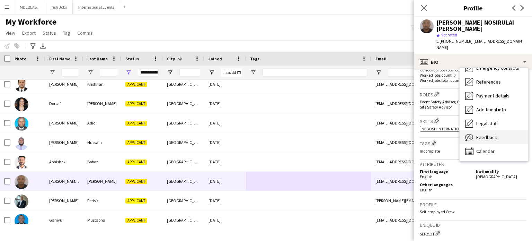
click at [489, 134] on span "Feedback" at bounding box center [487, 137] width 21 height 6
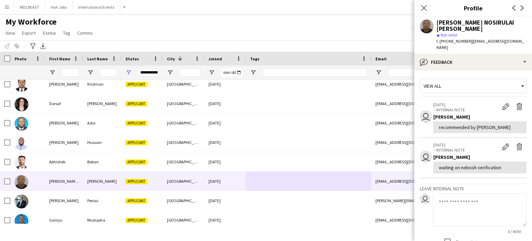
click at [455, 193] on textarea at bounding box center [480, 209] width 94 height 33
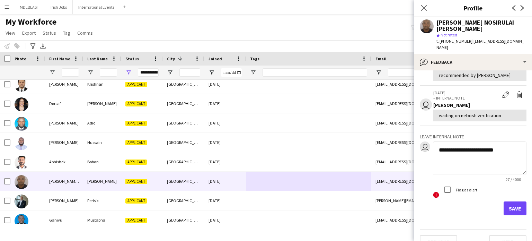
type textarea "**********"
click at [504, 201] on button "Save" at bounding box center [515, 208] width 23 height 14
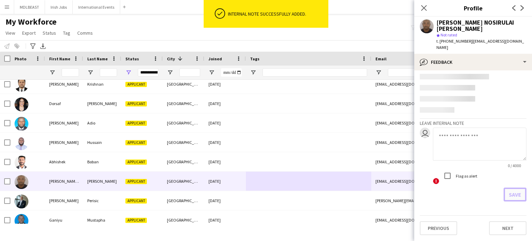
scroll to position [92, 0]
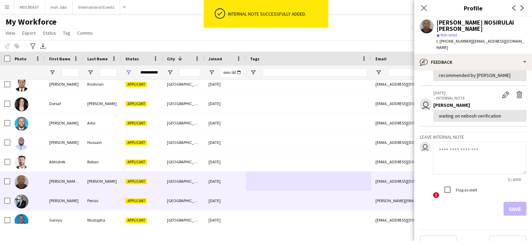
click at [270, 198] on div at bounding box center [308, 200] width 125 height 19
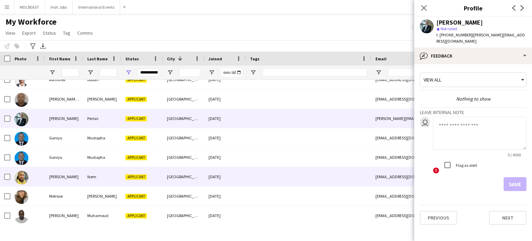
scroll to position [673, 0]
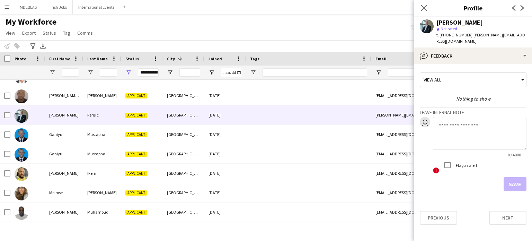
click at [429, 3] on app-icon "Close pop-in" at bounding box center [424, 8] width 10 height 10
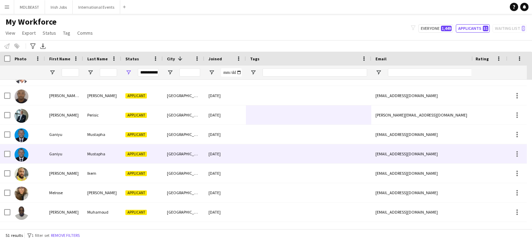
click at [256, 153] on div at bounding box center [308, 153] width 125 height 19
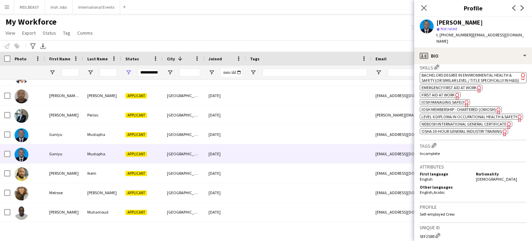
scroll to position [238, 0]
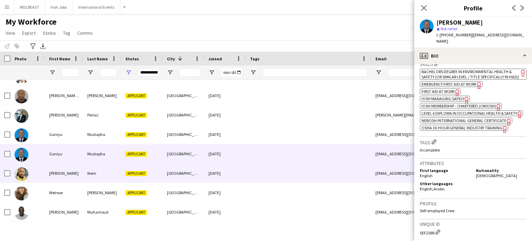
click at [291, 173] on div at bounding box center [308, 173] width 125 height 19
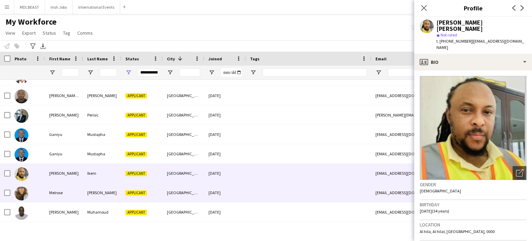
click at [285, 194] on div at bounding box center [308, 192] width 125 height 19
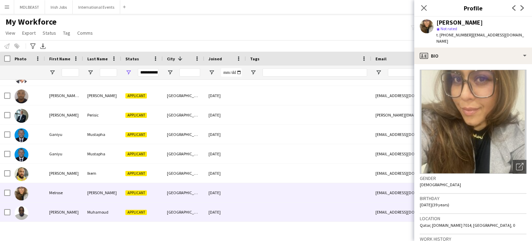
click at [282, 213] on div at bounding box center [308, 211] width 125 height 19
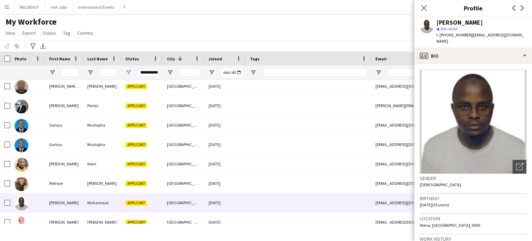
scroll to position [445, 0]
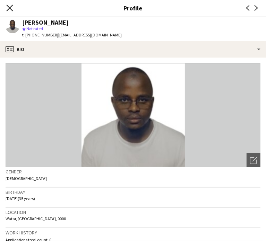
click at [12, 8] on icon "Close pop-in" at bounding box center [9, 8] width 7 height 7
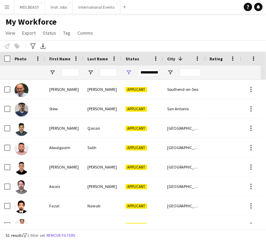
click at [57, 58] on span "First Name" at bounding box center [59, 58] width 21 height 5
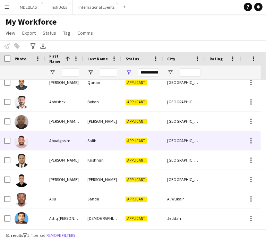
scroll to position [46, 0]
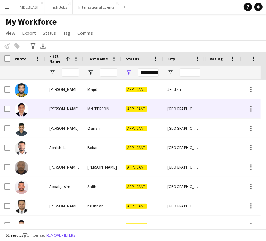
click at [77, 108] on div "[PERSON_NAME]" at bounding box center [64, 108] width 38 height 19
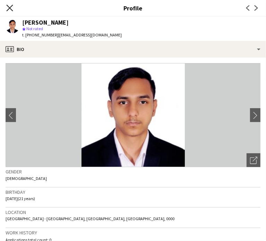
click at [8, 8] on icon "Close pop-in" at bounding box center [9, 8] width 7 height 7
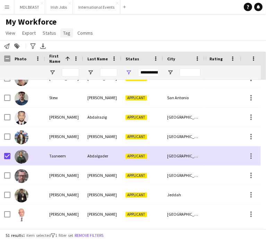
click at [66, 33] on span "Tag" at bounding box center [66, 33] width 7 height 6
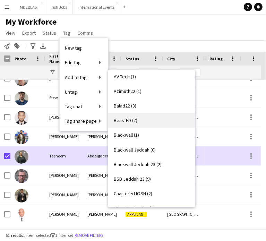
click at [130, 116] on link "BeastED (7)" at bounding box center [151, 120] width 87 height 15
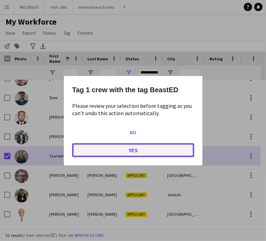
click at [135, 152] on button "Yes" at bounding box center [133, 150] width 122 height 14
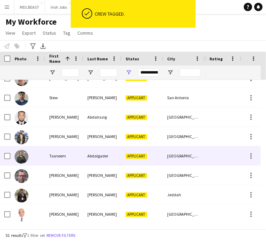
click at [200, 156] on div "[GEOGRAPHIC_DATA]" at bounding box center [184, 155] width 42 height 19
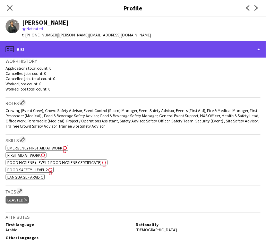
click at [204, 44] on div "profile Bio" at bounding box center [133, 49] width 266 height 17
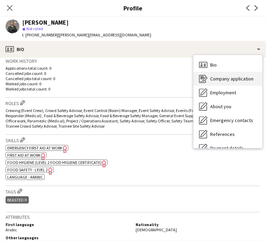
click at [216, 80] on span "Company application" at bounding box center [231, 79] width 43 height 6
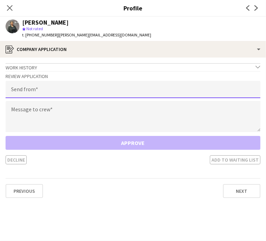
click at [64, 93] on input "email" at bounding box center [133, 89] width 255 height 17
type input "**********"
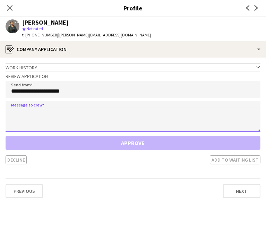
paste textarea "**********"
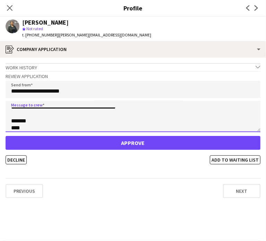
type textarea "**********"
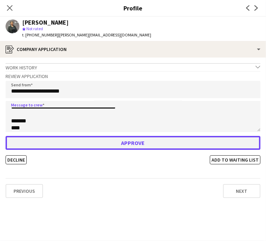
click at [137, 141] on button "Approve" at bounding box center [133, 143] width 255 height 14
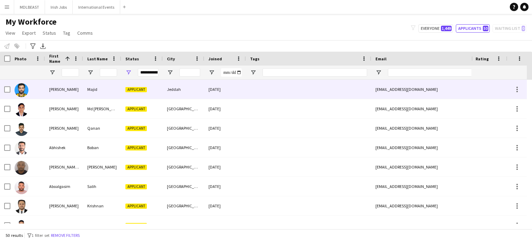
click at [280, 93] on div at bounding box center [308, 89] width 125 height 19
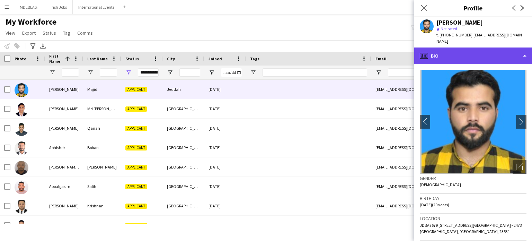
click at [504, 53] on div "profile Bio" at bounding box center [474, 55] width 118 height 17
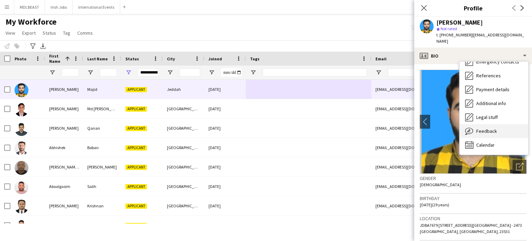
click at [485, 128] on span "Feedback" at bounding box center [487, 131] width 21 height 6
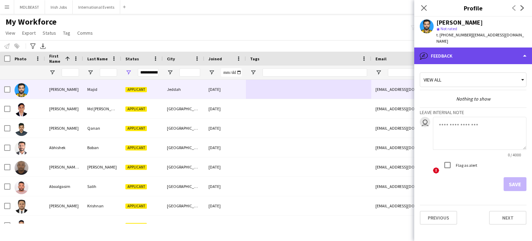
click at [477, 49] on div "bubble-pencil Feedback" at bounding box center [474, 55] width 118 height 17
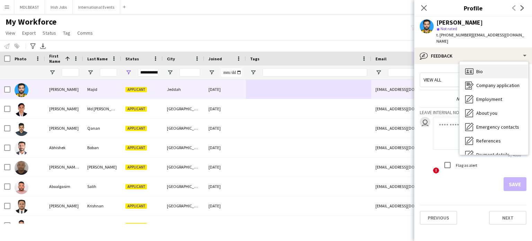
click at [484, 64] on div "Bio Bio" at bounding box center [494, 71] width 69 height 14
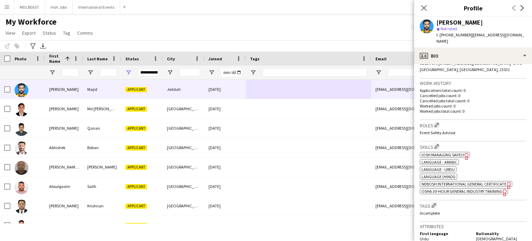
click at [464, 181] on span "NEBOSH International General Certificate" at bounding box center [464, 183] width 85 height 5
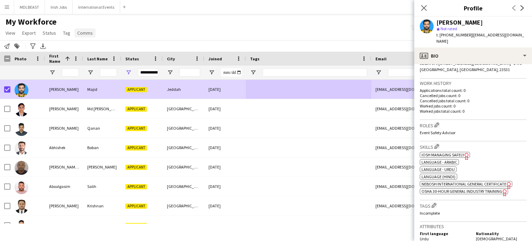
click at [84, 35] on span "Comms" at bounding box center [85, 33] width 16 height 6
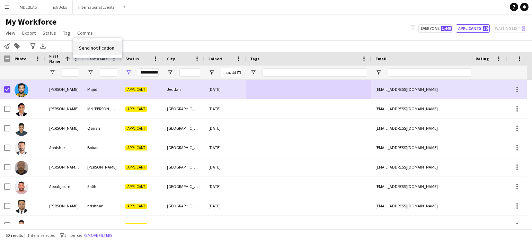
click at [97, 45] on span "Send notification" at bounding box center [96, 48] width 35 height 6
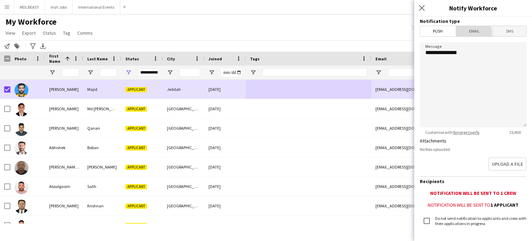
click at [467, 33] on span "Email" at bounding box center [475, 31] width 37 height 10
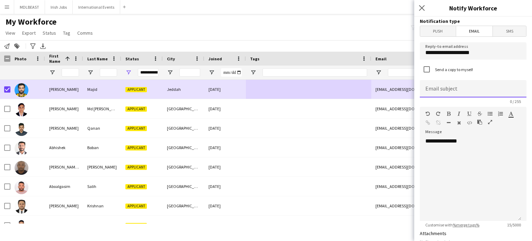
click at [448, 89] on input at bounding box center [473, 88] width 107 height 17
type input "******"
click at [467, 139] on div "**********" at bounding box center [471, 179] width 102 height 83
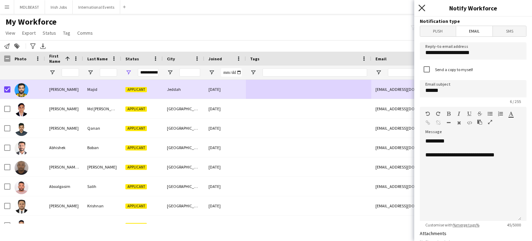
click at [422, 10] on icon "Close pop-in" at bounding box center [422, 8] width 7 height 7
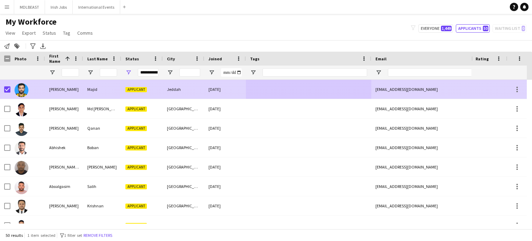
click at [283, 90] on div at bounding box center [308, 89] width 125 height 19
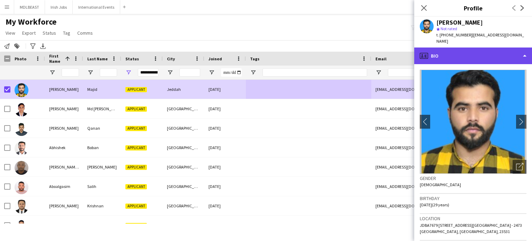
click at [501, 49] on div "profile Bio" at bounding box center [474, 55] width 118 height 17
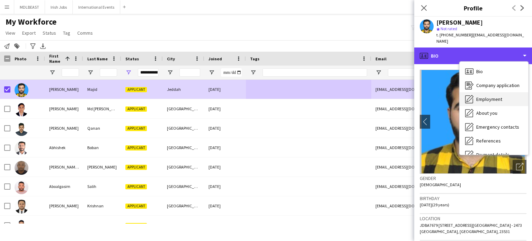
scroll to position [65, 0]
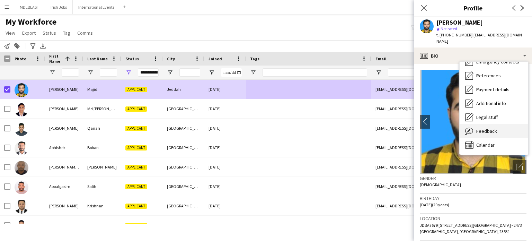
click at [481, 128] on span "Feedback" at bounding box center [487, 131] width 21 height 6
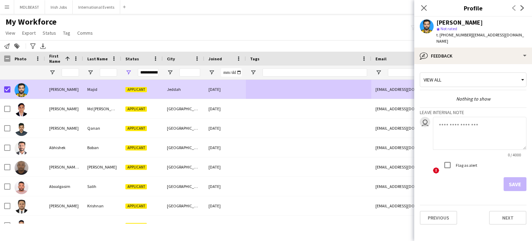
click at [451, 121] on textarea at bounding box center [480, 133] width 94 height 33
type textarea "**********"
click at [515, 177] on button "Save" at bounding box center [515, 184] width 23 height 14
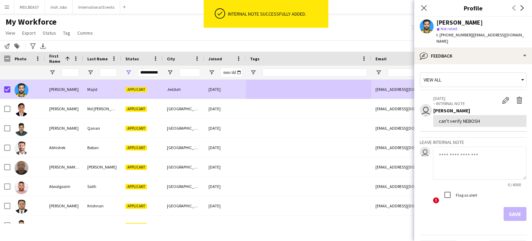
click at [478, 40] on div "[PERSON_NAME] star Not rated t. [PHONE_NUMBER] | [EMAIL_ADDRESS][DOMAIN_NAME]" at bounding box center [474, 32] width 118 height 31
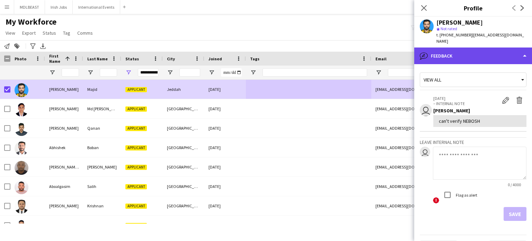
click at [471, 50] on div "bubble-pencil Feedback" at bounding box center [474, 55] width 118 height 17
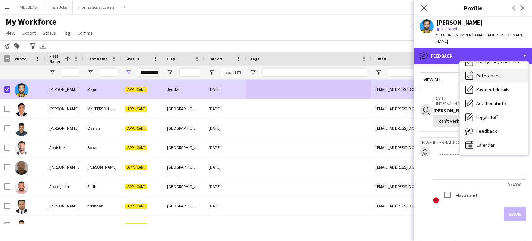
scroll to position [0, 0]
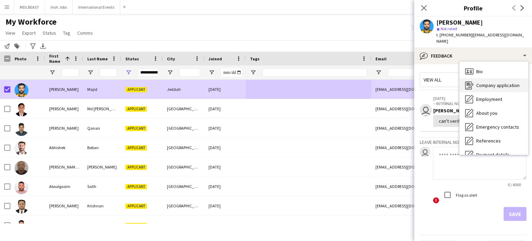
click at [484, 82] on span "Company application" at bounding box center [498, 85] width 43 height 6
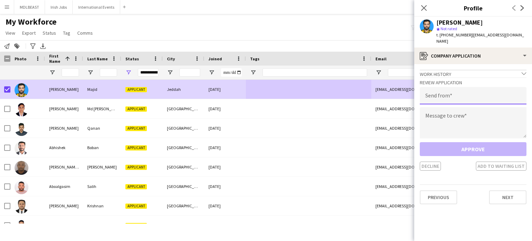
click at [437, 89] on input "email" at bounding box center [473, 95] width 107 height 17
type input "**********"
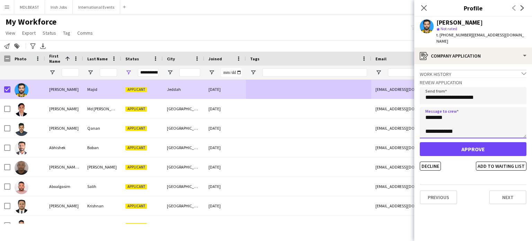
scroll to position [80, 0]
type textarea "**********"
click at [430, 163] on button "Decline" at bounding box center [430, 166] width 21 height 9
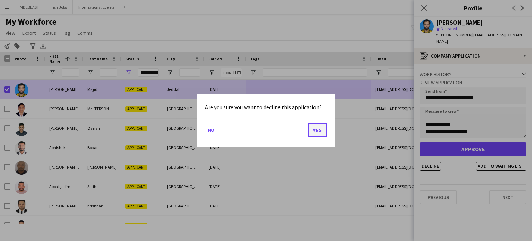
click at [320, 130] on button "Yes" at bounding box center [317, 130] width 19 height 14
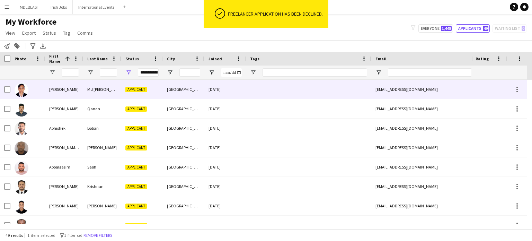
click at [273, 88] on div at bounding box center [308, 89] width 125 height 19
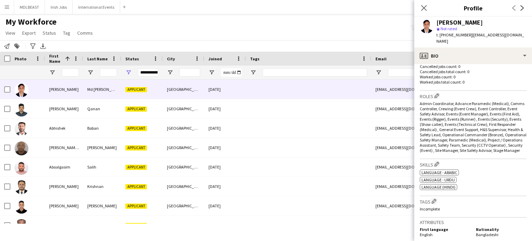
scroll to position [193, 0]
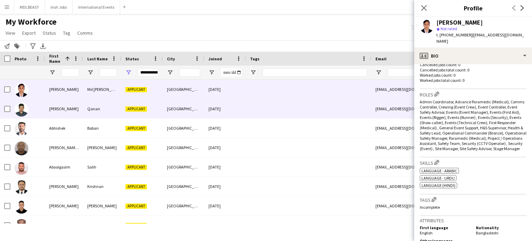
click at [269, 111] on div at bounding box center [308, 108] width 125 height 19
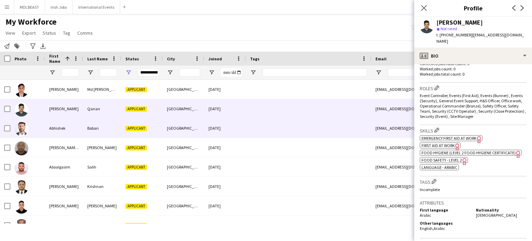
click at [286, 125] on div at bounding box center [308, 128] width 125 height 19
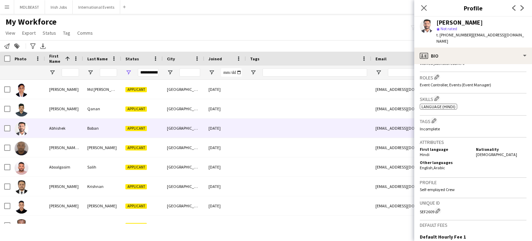
scroll to position [204, 0]
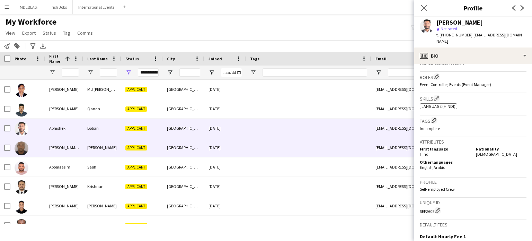
click at [287, 144] on div at bounding box center [308, 147] width 125 height 19
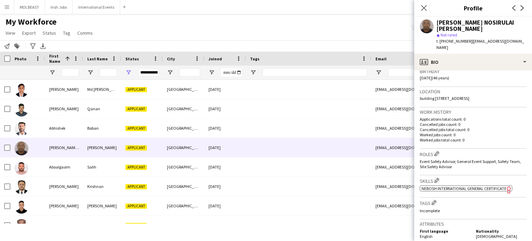
scroll to position [135, 0]
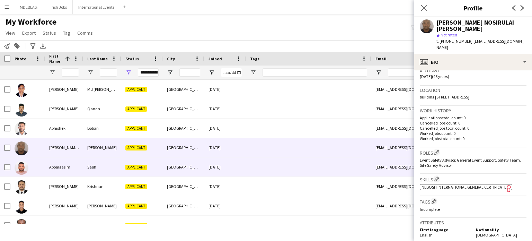
click at [299, 161] on div at bounding box center [308, 166] width 125 height 19
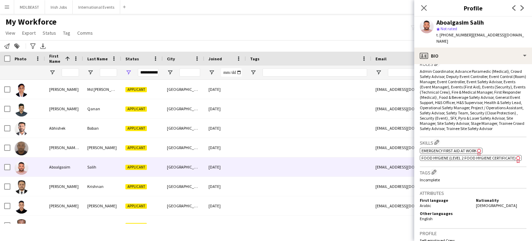
scroll to position [224, 0]
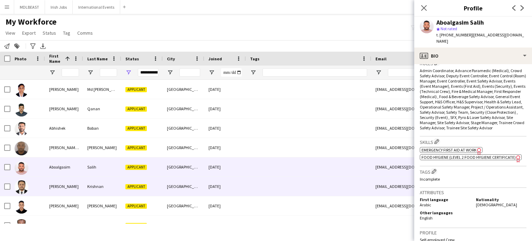
click at [293, 184] on div at bounding box center [308, 186] width 125 height 19
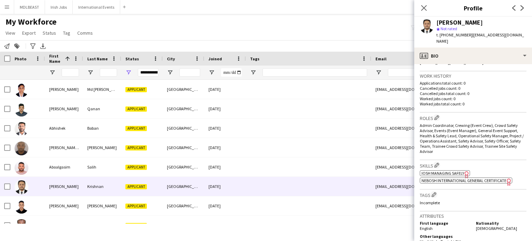
scroll to position [166, 0]
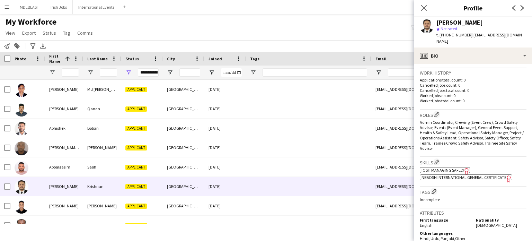
click at [468, 175] on span "NEBOSH International General Certificate" at bounding box center [464, 177] width 85 height 5
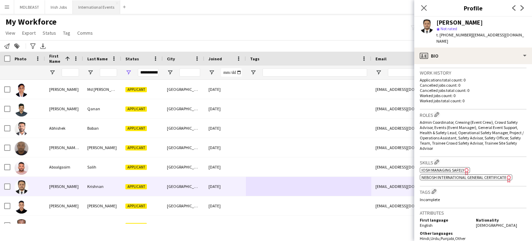
click at [88, 8] on button "International Events Close" at bounding box center [96, 7] width 47 height 14
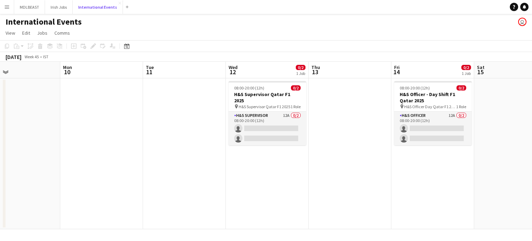
scroll to position [0, 189]
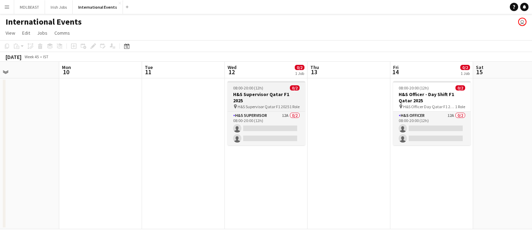
click at [266, 92] on h3 "H&S Supervisor Qatar F1 2025" at bounding box center [267, 97] width 78 height 12
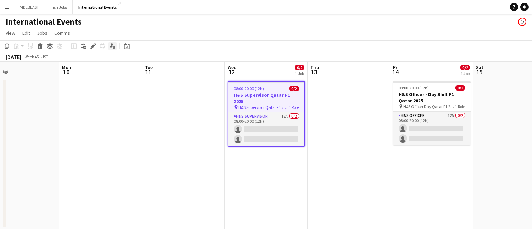
click at [115, 44] on icon "Applicants" at bounding box center [113, 46] width 6 height 6
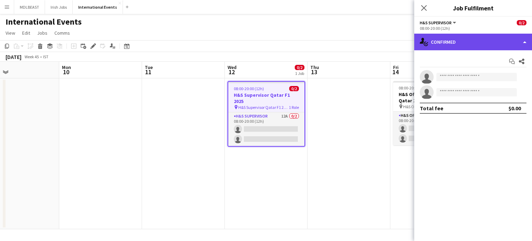
click at [473, 41] on div "single-neutral-actions-check-2 Confirmed" at bounding box center [474, 42] width 118 height 17
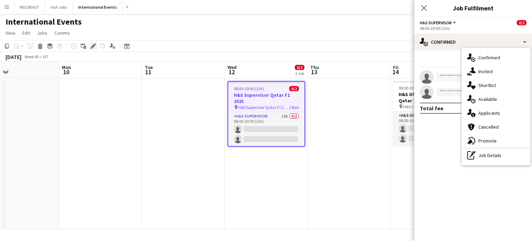
click at [92, 48] on icon at bounding box center [93, 46] width 4 height 4
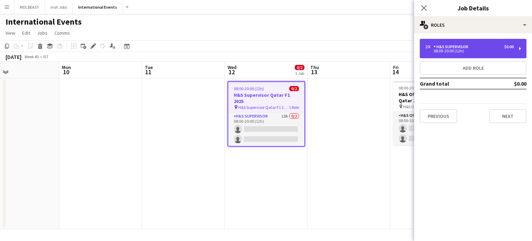
click at [462, 44] on div "H&S Supervisor" at bounding box center [452, 46] width 37 height 5
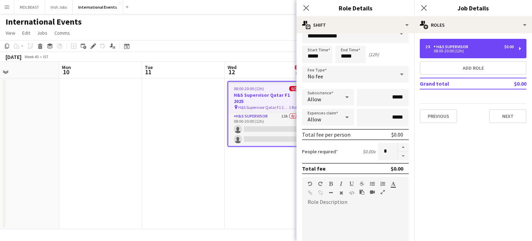
scroll to position [14, 0]
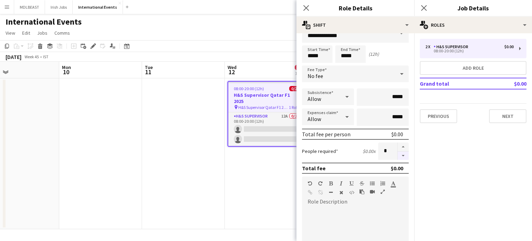
click at [398, 154] on button "button" at bounding box center [403, 155] width 11 height 9
type input "*"
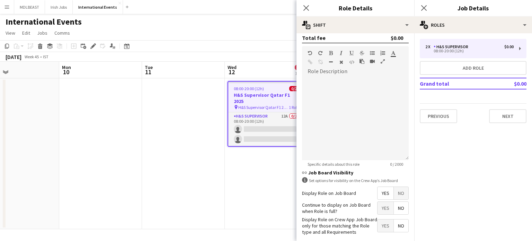
scroll to position [176, 0]
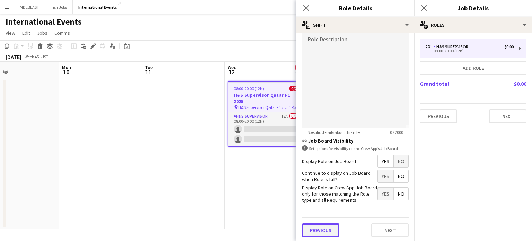
click at [322, 227] on button "Previous" at bounding box center [320, 230] width 37 height 14
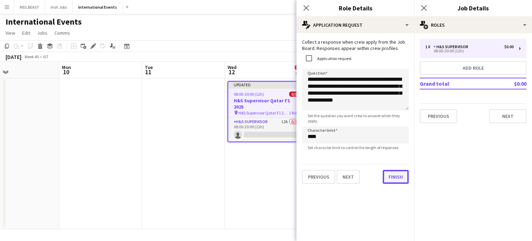
click at [385, 187] on div "**********" at bounding box center [356, 111] width 118 height 156
click at [395, 180] on button "Finish" at bounding box center [396, 177] width 26 height 14
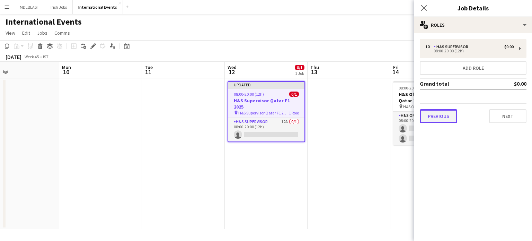
click at [441, 112] on button "Previous" at bounding box center [438, 116] width 37 height 14
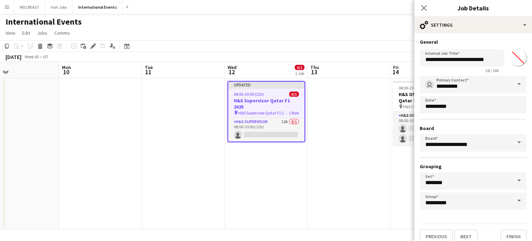
scroll to position [6, 0]
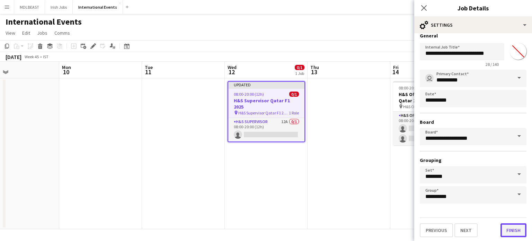
click at [509, 230] on button "Finish" at bounding box center [514, 230] width 26 height 14
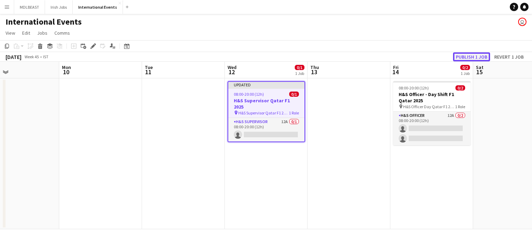
click at [465, 61] on button "Publish 1 job" at bounding box center [471, 56] width 37 height 9
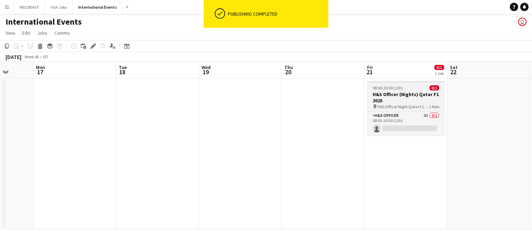
scroll to position [0, 298]
click at [417, 94] on h3 "H&S Officer (Nights) Qatar F1 2025" at bounding box center [406, 97] width 78 height 12
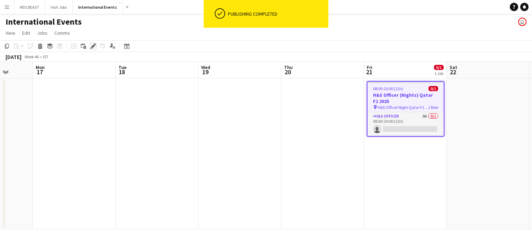
click at [92, 45] on icon "Edit" at bounding box center [93, 46] width 6 height 6
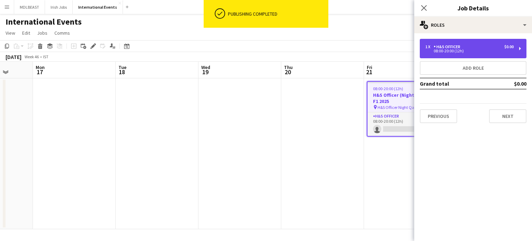
click at [459, 48] on div "H&S Officer" at bounding box center [448, 46] width 29 height 5
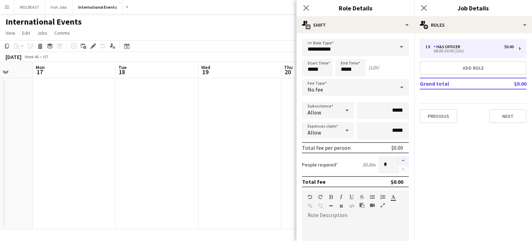
click at [398, 160] on button "button" at bounding box center [403, 160] width 11 height 9
type input "*"
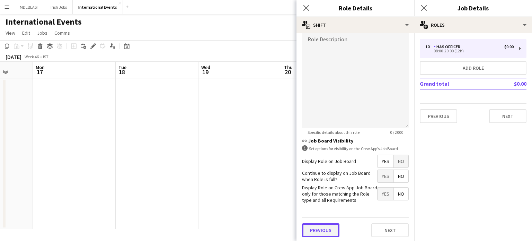
click at [322, 227] on button "Previous" at bounding box center [320, 230] width 37 height 14
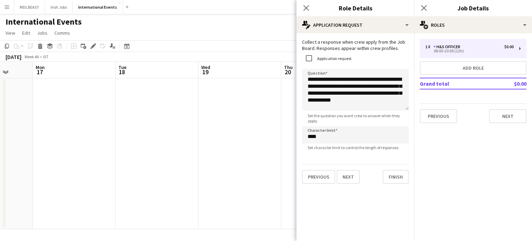
type input "*******"
click at [388, 179] on button "Finish" at bounding box center [396, 177] width 26 height 14
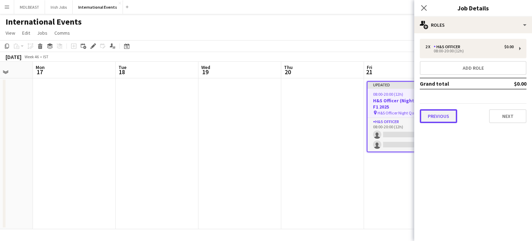
click at [438, 118] on button "Previous" at bounding box center [438, 116] width 37 height 14
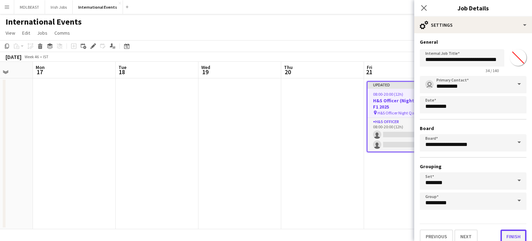
click at [509, 232] on button "Finish" at bounding box center [514, 236] width 26 height 14
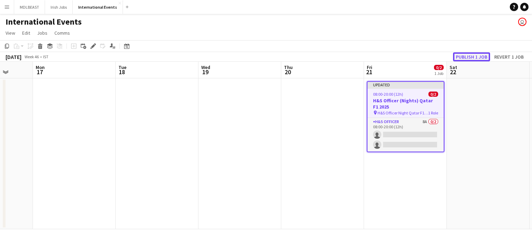
click at [469, 56] on button "Publish 1 job" at bounding box center [471, 56] width 37 height 9
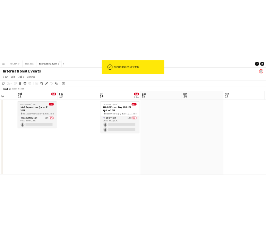
scroll to position [0, 211]
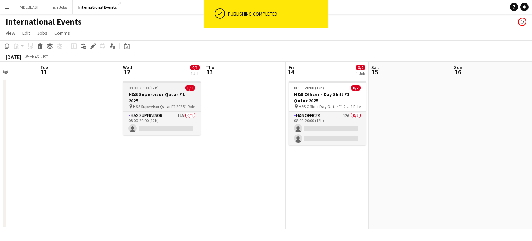
click at [156, 104] on span "H&S Supervisor Qatar F1 2025" at bounding box center [159, 106] width 52 height 5
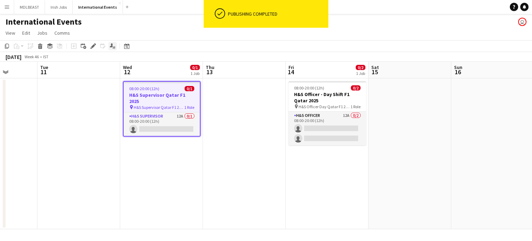
click at [111, 47] on icon at bounding box center [111, 45] width 3 height 4
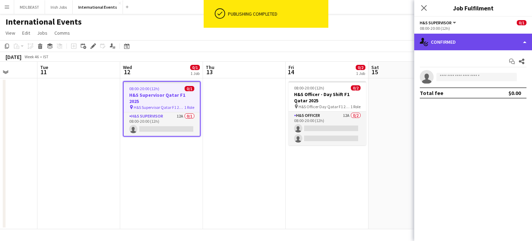
click at [479, 45] on div "single-neutral-actions-check-2 Confirmed" at bounding box center [474, 42] width 118 height 17
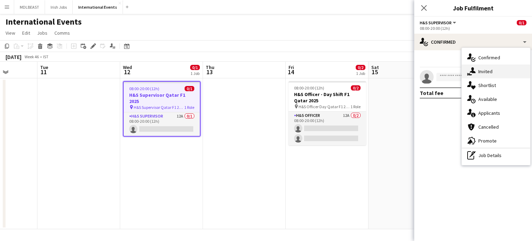
click at [484, 67] on div "single-neutral-actions-share-1 Invited" at bounding box center [496, 71] width 69 height 14
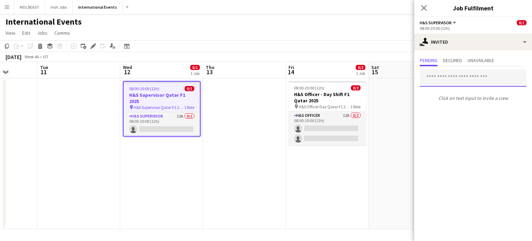
click at [448, 79] on input "text" at bounding box center [473, 77] width 107 height 17
type input "*"
click at [459, 78] on input "text" at bounding box center [473, 77] width 107 height 17
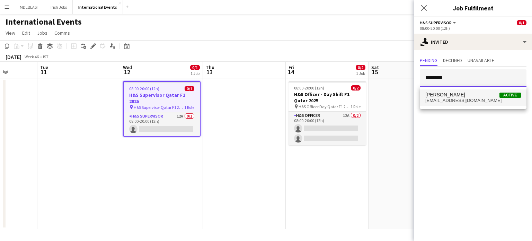
type input "********"
click at [448, 99] on span "[EMAIL_ADDRESS][DOMAIN_NAME]" at bounding box center [474, 101] width 96 height 6
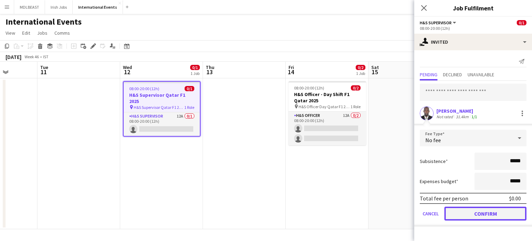
click at [484, 213] on button "Confirm" at bounding box center [486, 214] width 82 height 14
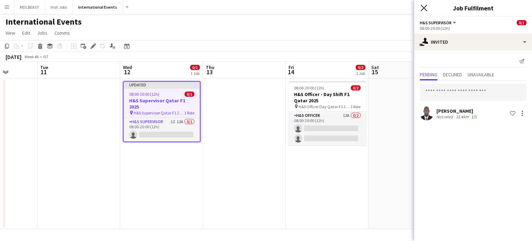
click at [427, 8] on icon "Close pop-in" at bounding box center [424, 8] width 7 height 7
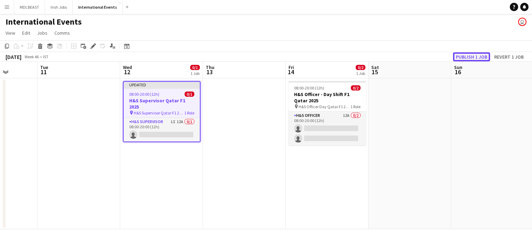
click at [463, 56] on button "Publish 1 job" at bounding box center [471, 56] width 37 height 9
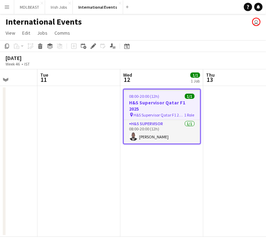
click at [7, 9] on app-icon "Menu" at bounding box center [7, 7] width 6 height 6
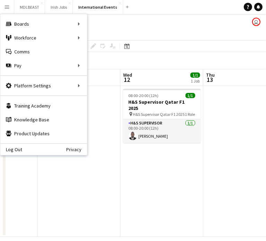
click at [258, 21] on app-user-avatar "user" at bounding box center [256, 22] width 8 height 8
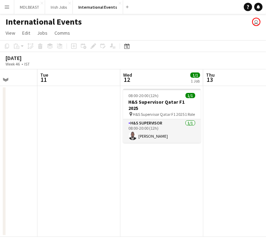
click at [258, 21] on app-user-avatar "user" at bounding box center [256, 22] width 8 height 8
click at [66, 127] on app-date-cell at bounding box center [78, 161] width 83 height 151
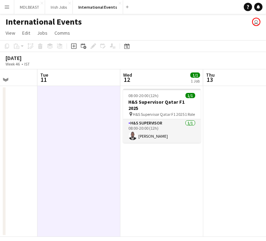
click at [2, 7] on button "Menu" at bounding box center [7, 7] width 14 height 14
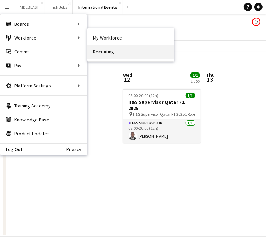
click at [102, 45] on link "Recruiting" at bounding box center [130, 52] width 87 height 14
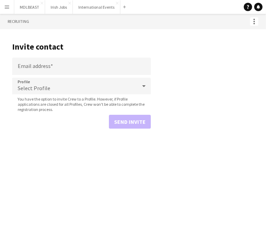
click at [5, 7] on app-icon "Menu" at bounding box center [7, 7] width 6 height 6
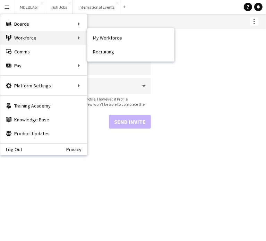
click at [28, 39] on div "Workforce Workforce" at bounding box center [43, 38] width 87 height 14
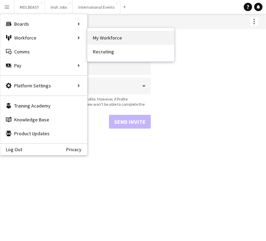
click at [108, 38] on link "My Workforce" at bounding box center [130, 38] width 87 height 14
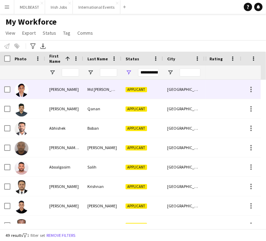
click at [208, 89] on div at bounding box center [222, 89] width 35 height 19
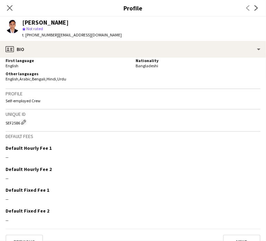
scroll to position [322, 0]
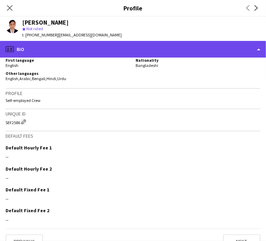
click at [140, 54] on div "profile Bio" at bounding box center [133, 49] width 266 height 17
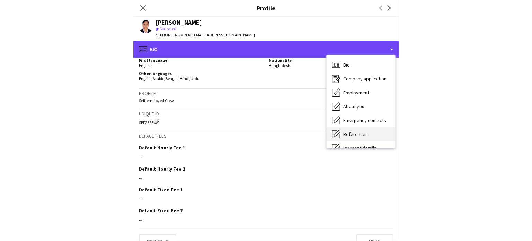
scroll to position [65, 0]
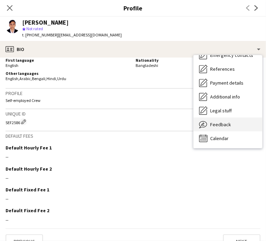
click at [214, 127] on span "Feedback" at bounding box center [220, 124] width 21 height 6
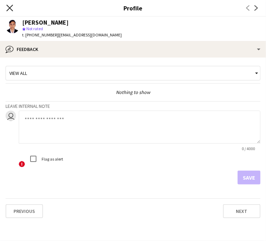
click at [8, 9] on icon at bounding box center [9, 8] width 7 height 7
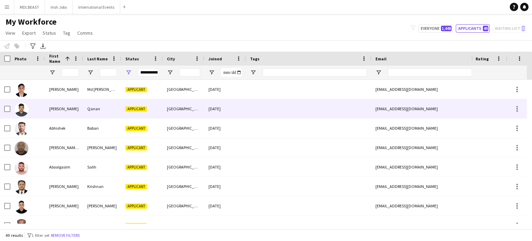
click at [262, 111] on div at bounding box center [308, 108] width 125 height 19
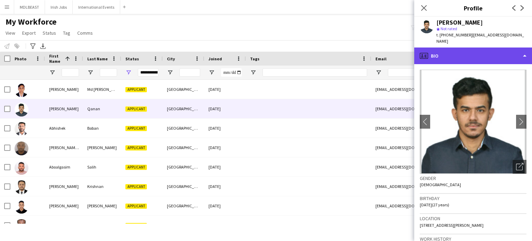
click at [485, 48] on div "profile Bio" at bounding box center [474, 55] width 118 height 17
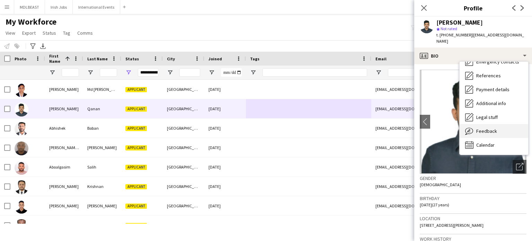
click at [488, 128] on span "Feedback" at bounding box center [487, 131] width 21 height 6
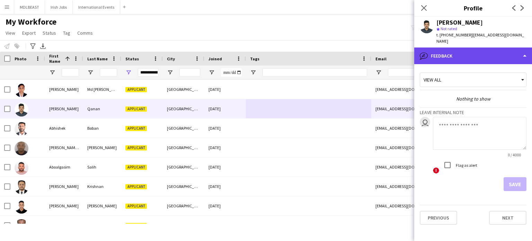
click at [460, 51] on div "bubble-pencil Feedback" at bounding box center [474, 55] width 118 height 17
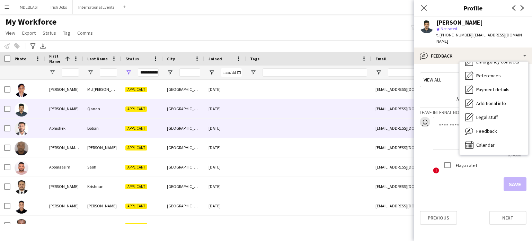
click at [313, 127] on div at bounding box center [308, 128] width 125 height 19
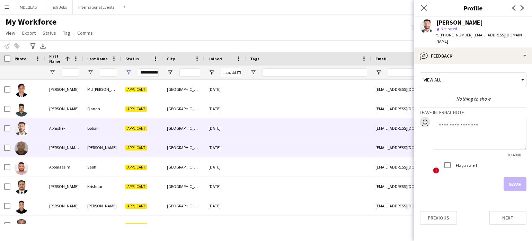
click at [303, 156] on div at bounding box center [308, 147] width 125 height 19
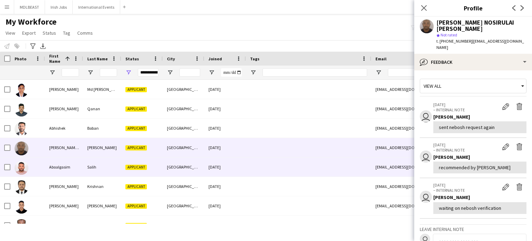
click at [302, 163] on div at bounding box center [308, 166] width 125 height 19
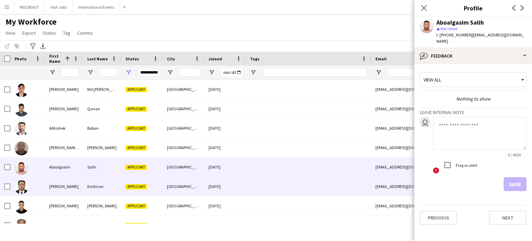
click at [302, 186] on div at bounding box center [308, 186] width 125 height 19
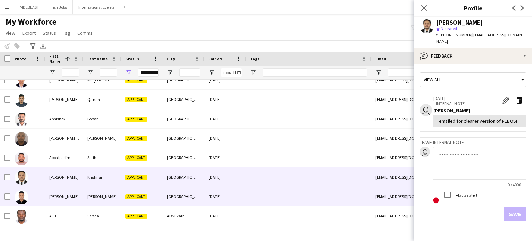
scroll to position [10, 0]
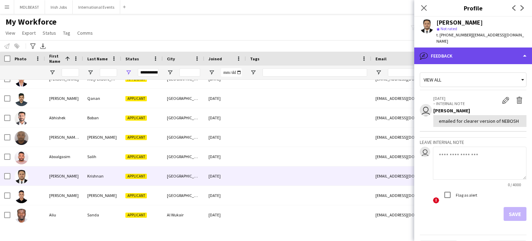
click at [469, 51] on div "bubble-pencil Feedback" at bounding box center [474, 55] width 118 height 17
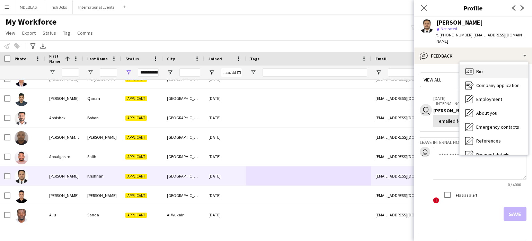
click at [477, 68] on span "Bio" at bounding box center [480, 71] width 7 height 6
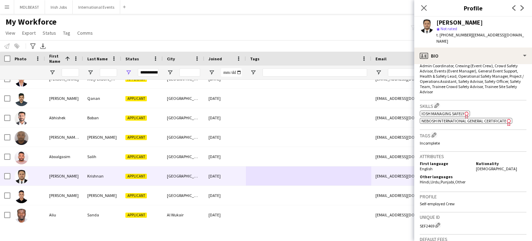
scroll to position [259, 0]
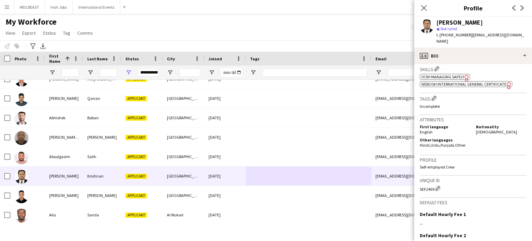
click at [452, 81] on span "NEBOSH International General Certificate" at bounding box center [464, 83] width 85 height 5
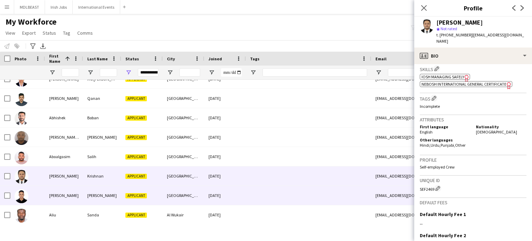
click at [307, 192] on div at bounding box center [308, 195] width 125 height 19
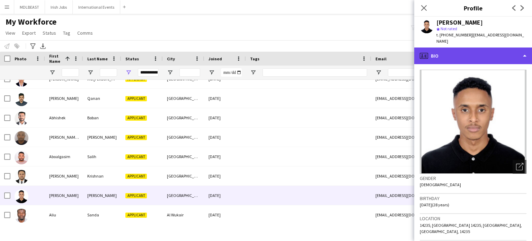
click at [498, 55] on div "profile Bio" at bounding box center [474, 55] width 118 height 17
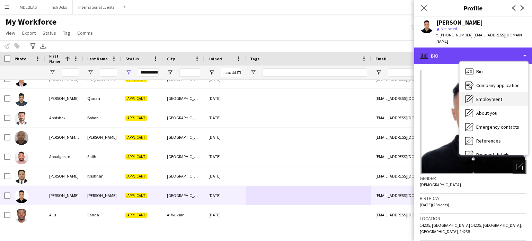
scroll to position [65, 0]
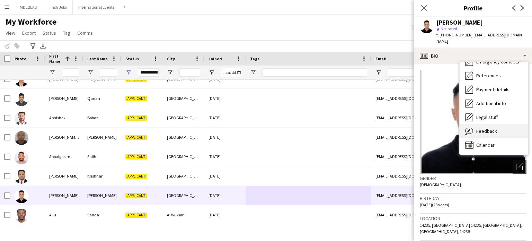
click at [481, 130] on span "Feedback" at bounding box center [487, 131] width 21 height 6
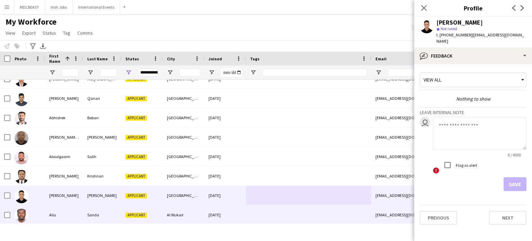
click at [321, 211] on div at bounding box center [308, 214] width 125 height 19
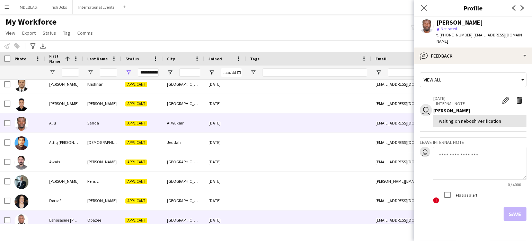
scroll to position [104, 0]
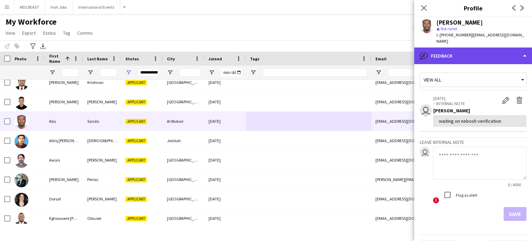
click at [481, 52] on div "bubble-pencil Feedback" at bounding box center [474, 55] width 118 height 17
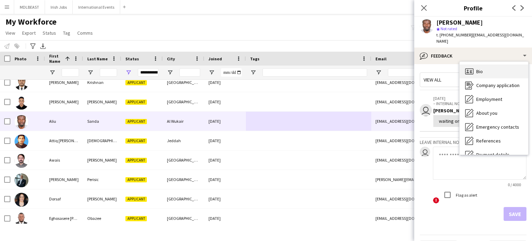
click at [481, 68] on span "Bio" at bounding box center [480, 71] width 7 height 6
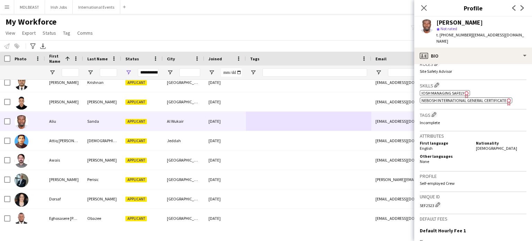
scroll to position [216, 0]
click at [453, 99] on span "NEBOSH International General Certificate" at bounding box center [464, 101] width 85 height 5
